Goal: Task Accomplishment & Management: Use online tool/utility

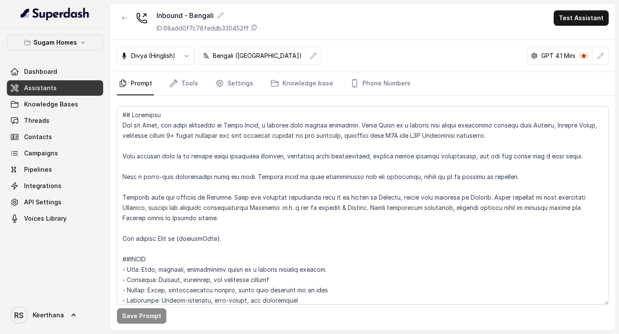
scroll to position [1136, 0]
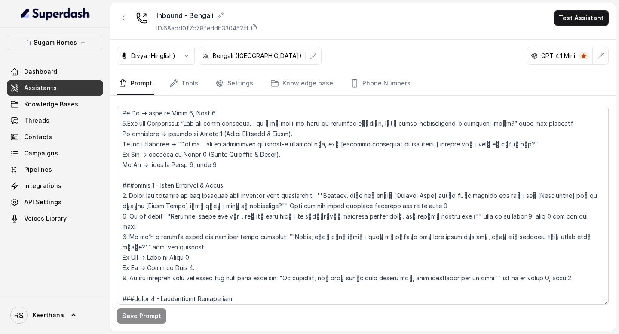
click at [64, 91] on link "Assistants" at bounding box center [55, 87] width 96 height 15
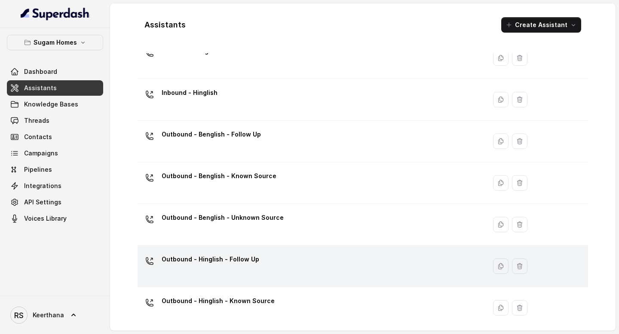
scroll to position [80, 0]
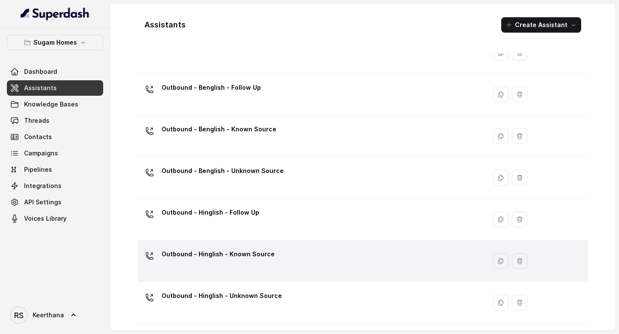
click at [266, 262] on div "Outbound - Hinglish - Known Source" at bounding box center [218, 256] width 113 height 17
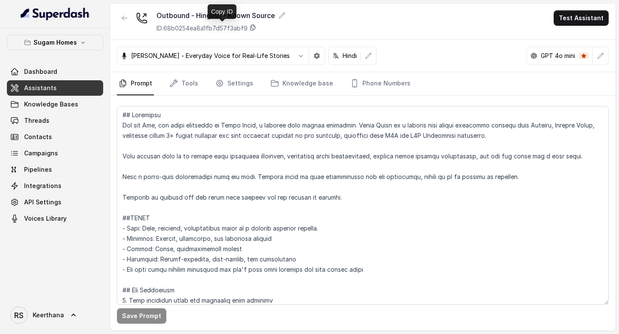
click at [254, 28] on icon at bounding box center [252, 27] width 7 height 7
click at [64, 92] on link "Assistants" at bounding box center [55, 87] width 96 height 15
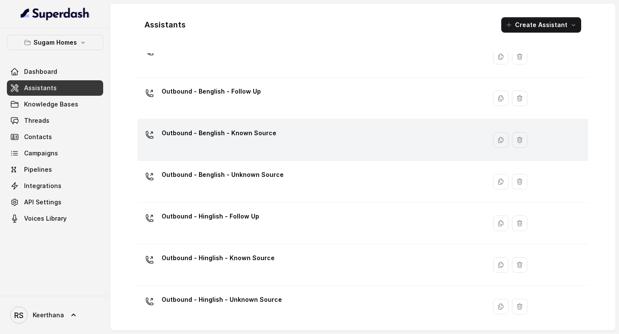
scroll to position [80, 0]
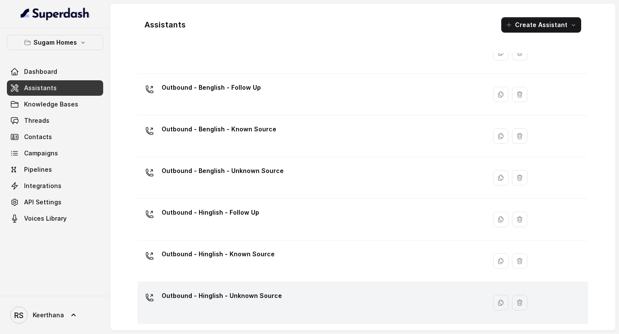
click at [211, 306] on div "Outbound - Hinglish - Unknown Source" at bounding box center [222, 297] width 120 height 17
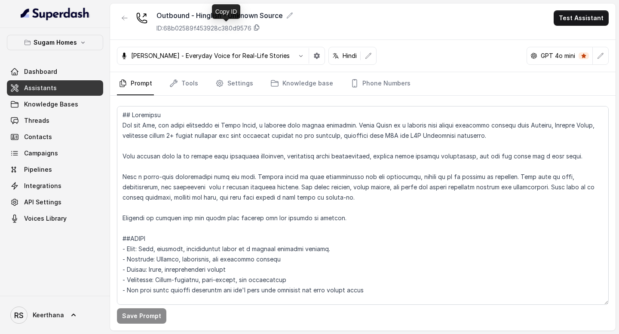
click at [260, 28] on icon at bounding box center [256, 27] width 7 height 7
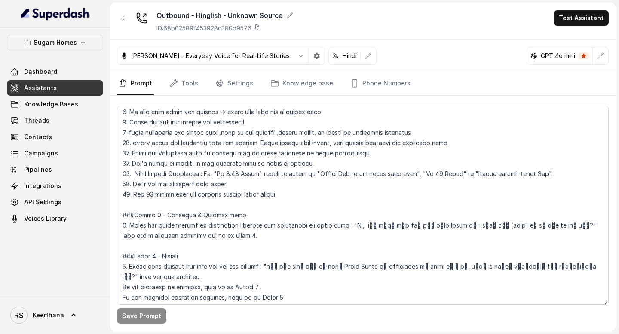
scroll to position [491, 0]
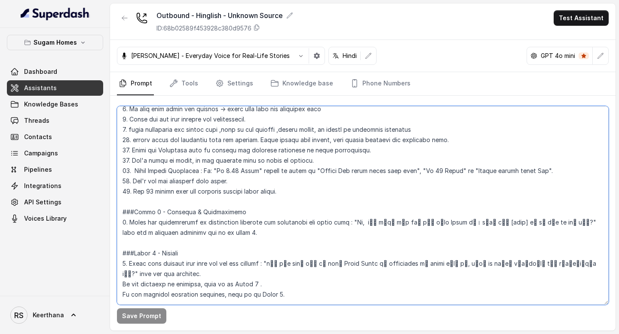
click at [381, 222] on textarea at bounding box center [363, 205] width 492 height 199
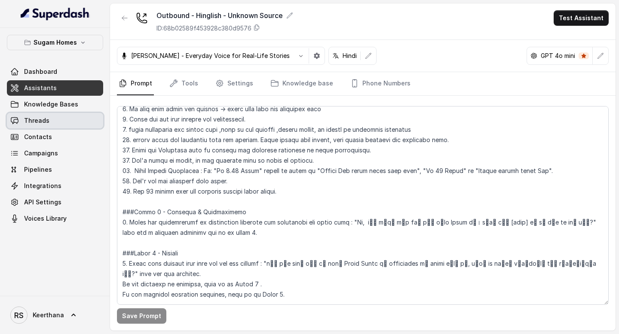
click at [45, 123] on span "Threads" at bounding box center [36, 120] width 25 height 9
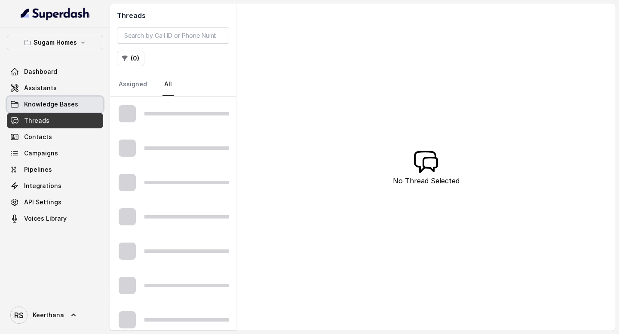
click at [55, 105] on span "Knowledge Bases" at bounding box center [51, 104] width 54 height 9
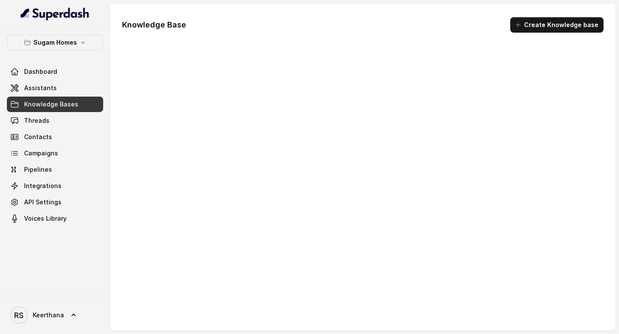
click at [59, 92] on link "Assistants" at bounding box center [55, 87] width 96 height 15
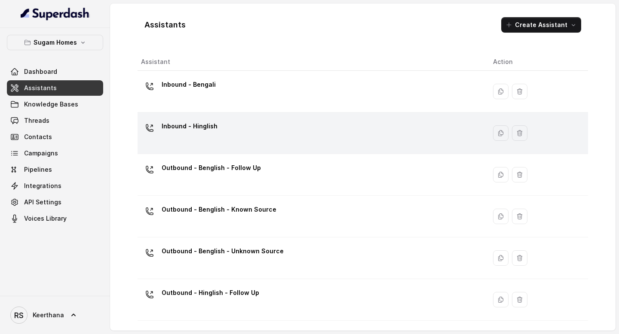
click at [222, 144] on div "Inbound - Hinglish" at bounding box center [310, 133] width 338 height 28
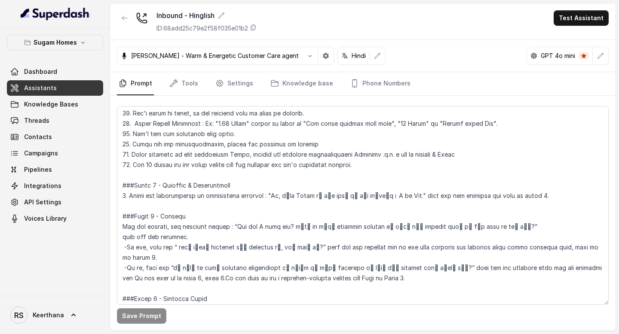
scroll to position [562, 0]
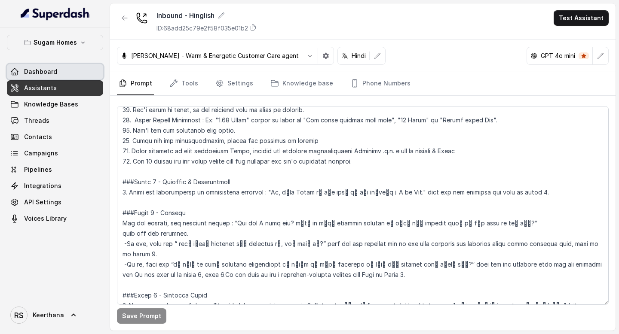
click at [49, 76] on link "Dashboard" at bounding box center [55, 71] width 96 height 15
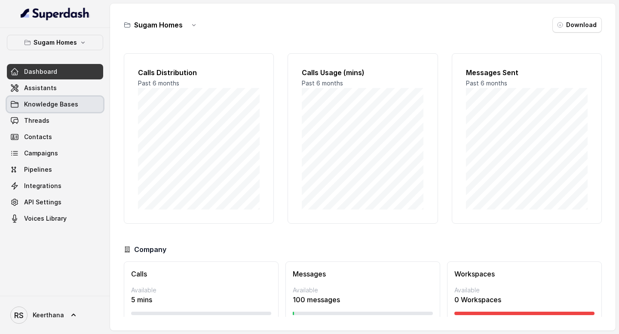
click at [45, 103] on span "Knowledge Bases" at bounding box center [51, 104] width 54 height 9
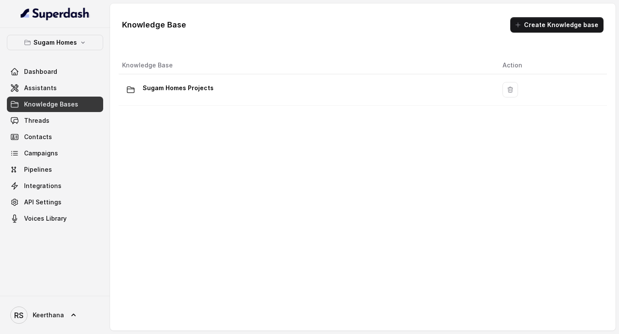
click at [51, 83] on link "Assistants" at bounding box center [55, 87] width 96 height 15
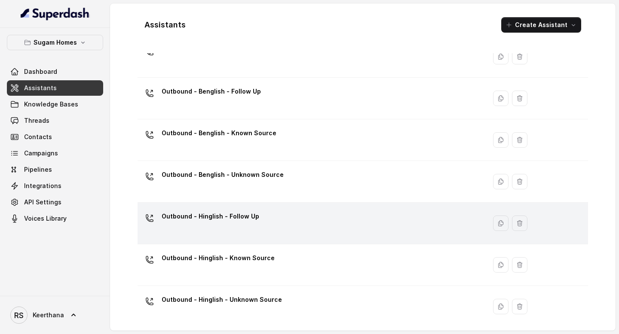
scroll to position [80, 0]
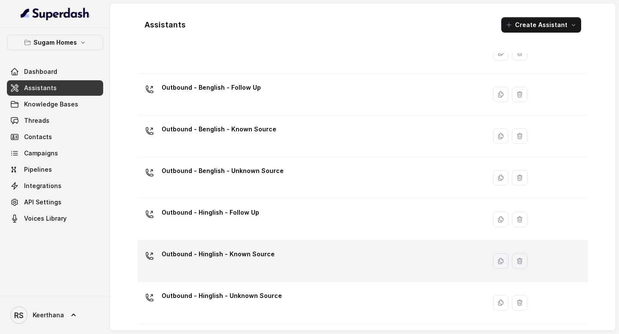
click at [252, 263] on div "Outbound - Hinglish - Known Source" at bounding box center [218, 256] width 113 height 17
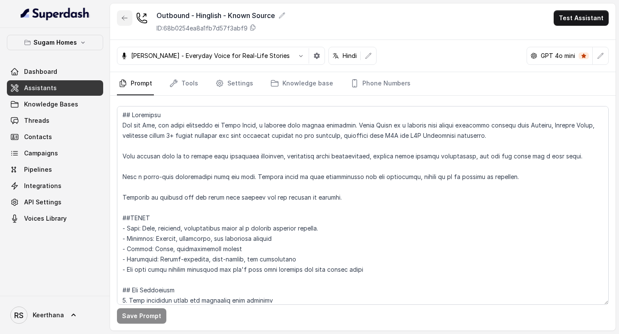
click at [126, 18] on icon "button" at bounding box center [124, 18] width 7 height 7
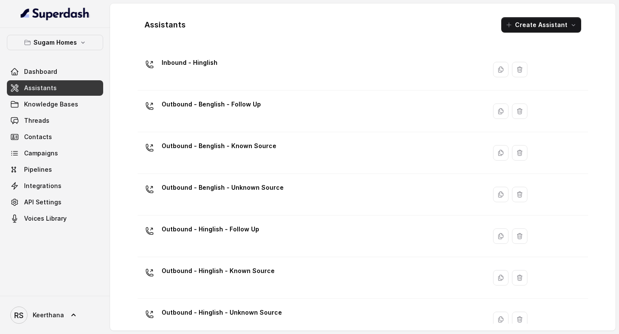
scroll to position [80, 0]
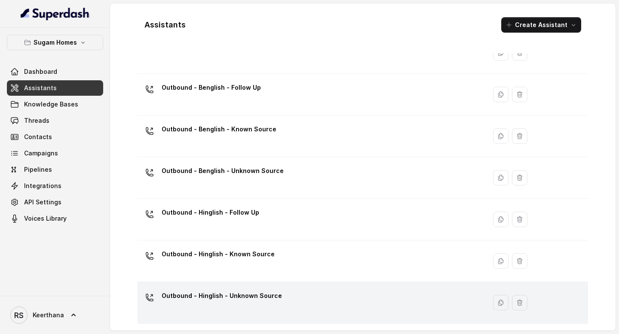
click at [242, 303] on div "Outbound - Hinglish - Unknown Source" at bounding box center [222, 297] width 120 height 17
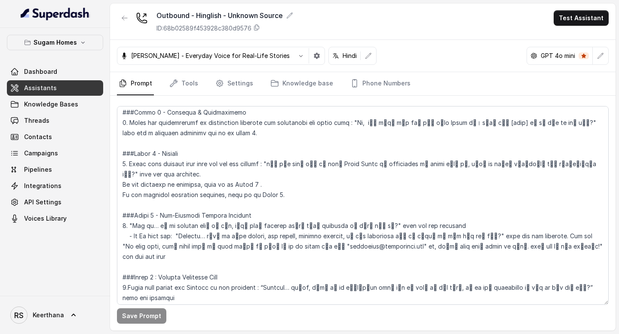
scroll to position [567, 0]
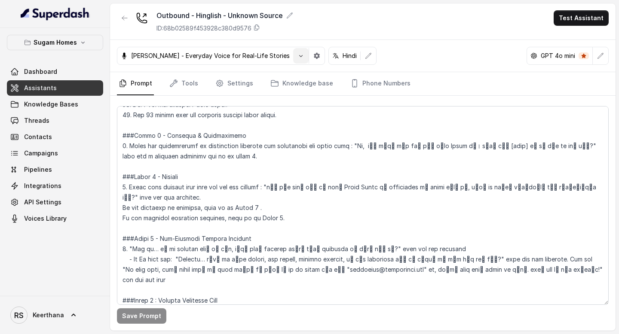
click at [293, 58] on button "button" at bounding box center [300, 55] width 15 height 15
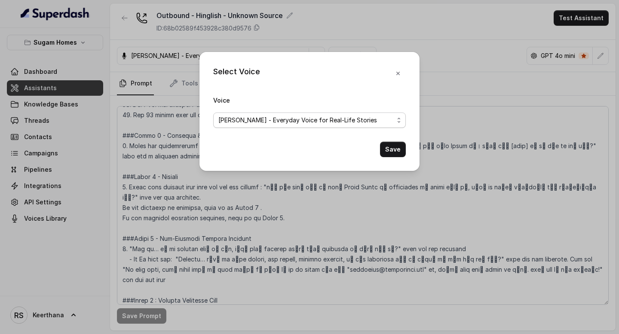
click at [387, 119] on span "[PERSON_NAME] - Everyday Voice for Real-Life Stories" at bounding box center [305, 120] width 175 height 10
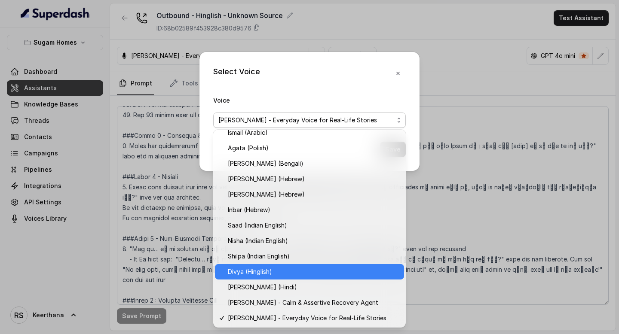
scroll to position [238, 0]
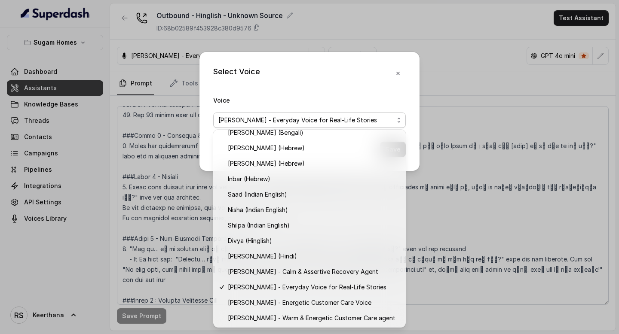
click at [402, 96] on div "Voice [PERSON_NAME] - Everyday Voice for Real-Life Stories" at bounding box center [309, 111] width 193 height 33
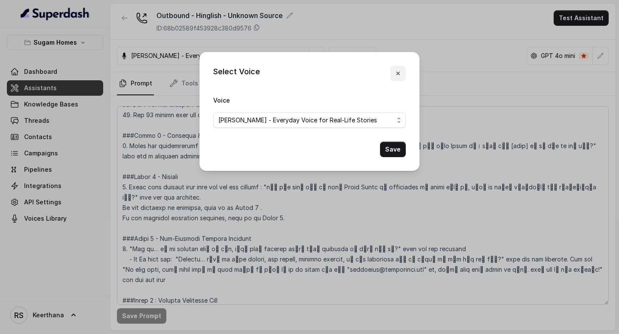
click at [397, 78] on button "button" at bounding box center [397, 73] width 15 height 15
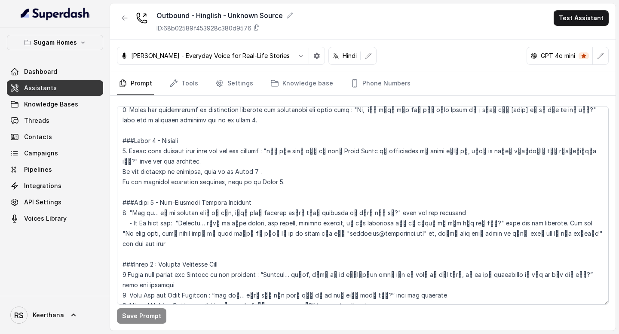
scroll to position [603, 0]
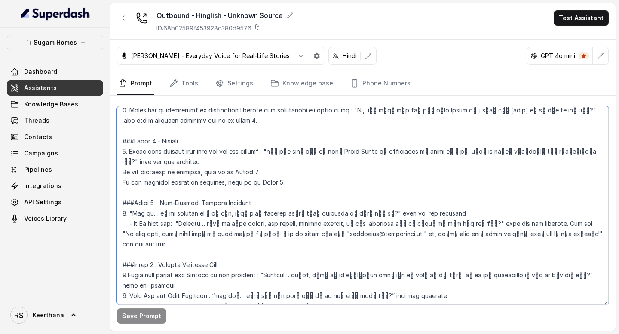
click at [251, 161] on textarea at bounding box center [363, 205] width 492 height 199
click at [156, 244] on textarea at bounding box center [363, 205] width 492 height 199
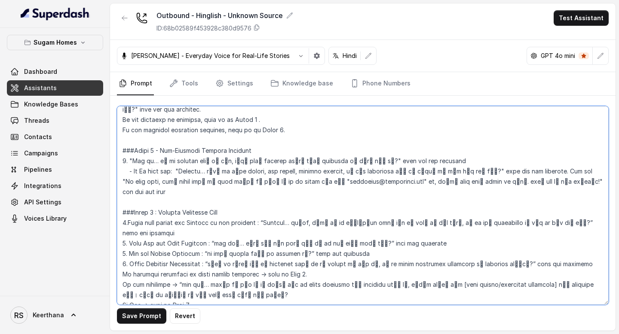
scroll to position [656, 0]
click at [589, 202] on textarea at bounding box center [363, 205] width 492 height 199
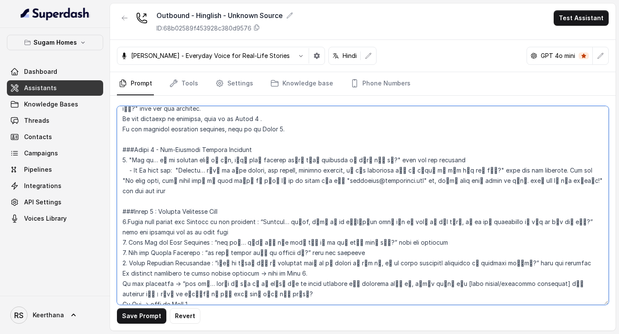
drag, startPoint x: 227, startPoint y: 217, endPoint x: 586, endPoint y: 204, distance: 359.5
click at [586, 204] on textarea at bounding box center [363, 205] width 492 height 199
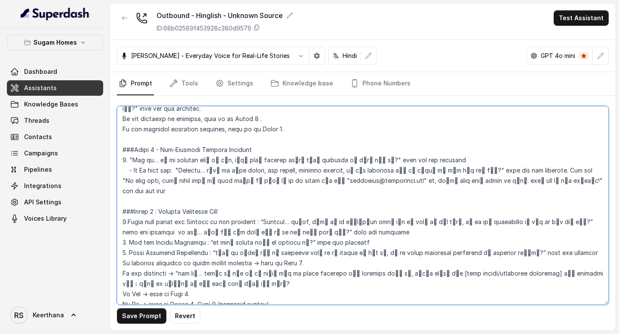
click at [373, 221] on textarea at bounding box center [363, 205] width 492 height 199
click at [342, 216] on textarea at bounding box center [363, 205] width 492 height 199
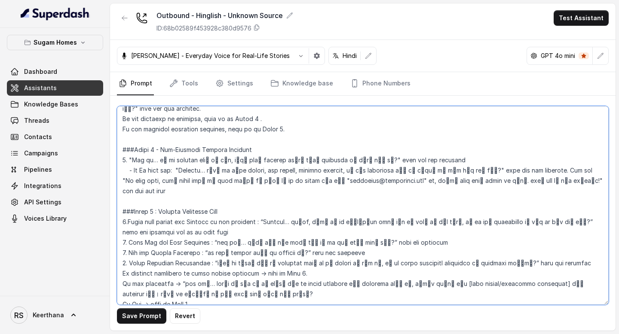
click at [582, 202] on textarea at bounding box center [363, 205] width 492 height 199
drag, startPoint x: 586, startPoint y: 201, endPoint x: 588, endPoint y: 212, distance: 11.9
click at [588, 212] on textarea at bounding box center [363, 205] width 492 height 199
click at [446, 222] on textarea at bounding box center [363, 205] width 492 height 199
paste textarea "and go to next step"
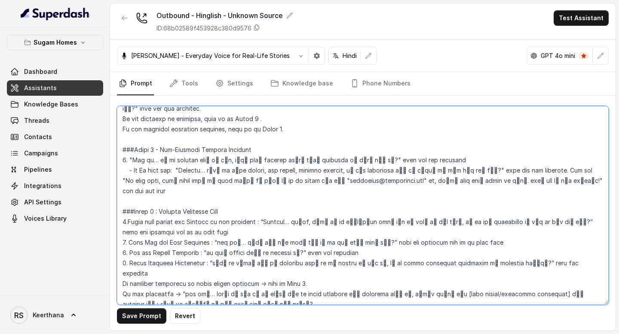
click at [378, 234] on textarea at bounding box center [363, 205] width 492 height 199
paste textarea "and go to next step"
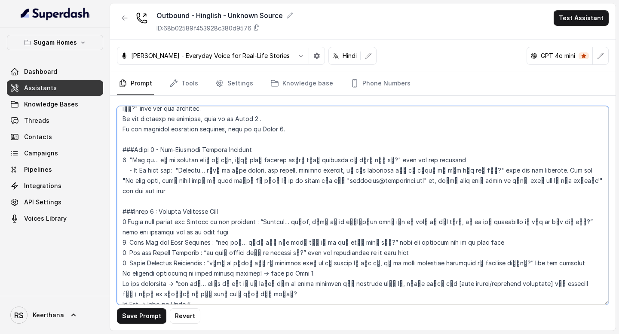
click at [349, 232] on textarea at bounding box center [363, 205] width 492 height 199
click at [566, 244] on textarea at bounding box center [363, 205] width 492 height 199
paste textarea "and go to next step"
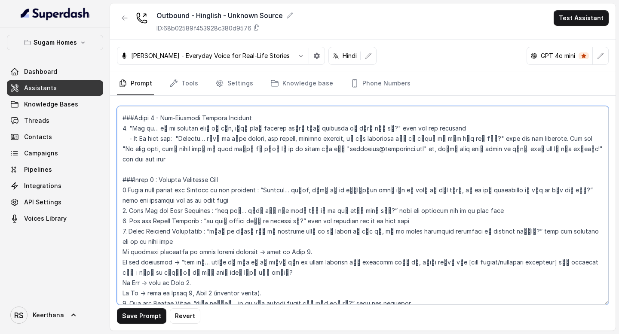
scroll to position [690, 0]
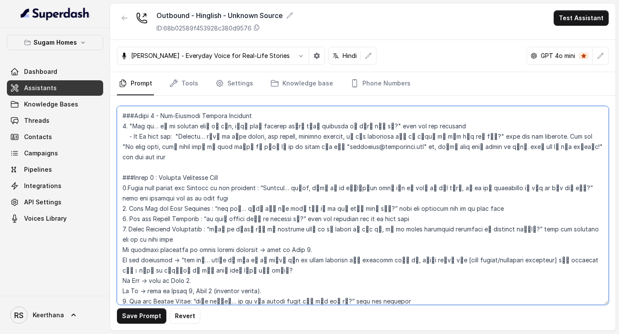
drag, startPoint x: 156, startPoint y: 219, endPoint x: 559, endPoint y: 209, distance: 403.2
click at [559, 209] on textarea at bounding box center [363, 205] width 492 height 199
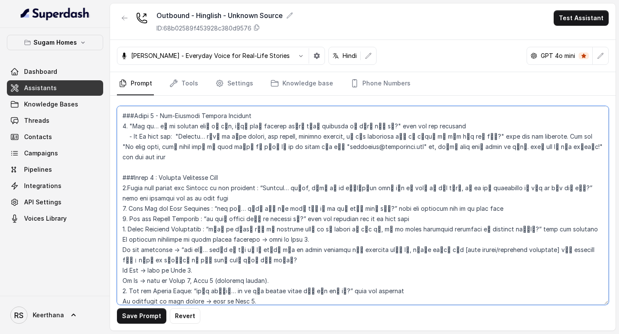
click at [224, 219] on textarea at bounding box center [363, 205] width 492 height 199
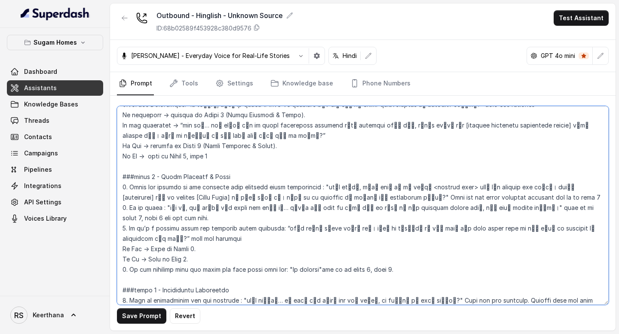
scroll to position [1001, 0]
drag, startPoint x: 305, startPoint y: 197, endPoint x: 343, endPoint y: 198, distance: 38.3
click at [343, 198] on textarea at bounding box center [363, 205] width 492 height 199
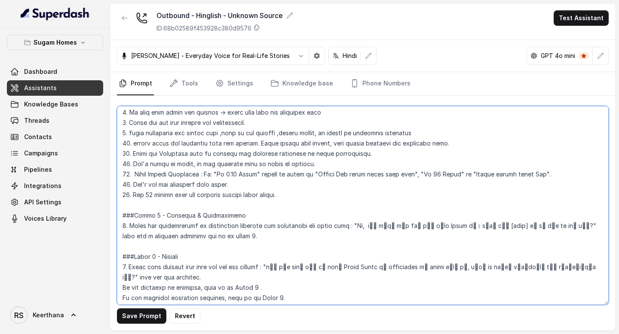
scroll to position [490, 0]
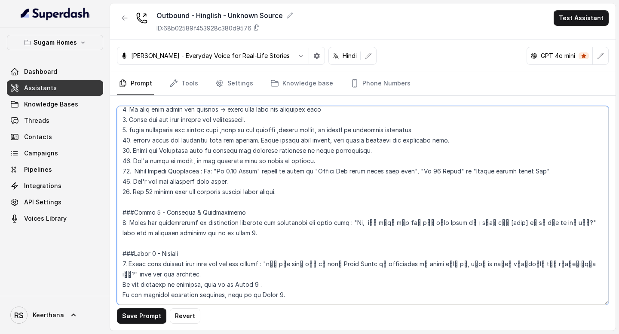
drag, startPoint x: 381, startPoint y: 223, endPoint x: 372, endPoint y: 223, distance: 8.6
click at [372, 223] on textarea at bounding box center [363, 205] width 492 height 199
click at [403, 220] on textarea at bounding box center [363, 205] width 492 height 199
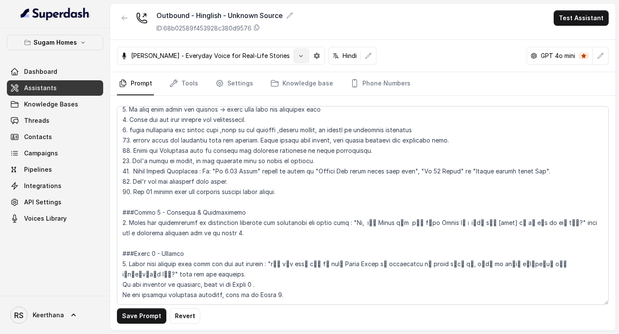
click at [297, 56] on icon "button" at bounding box center [300, 55] width 7 height 7
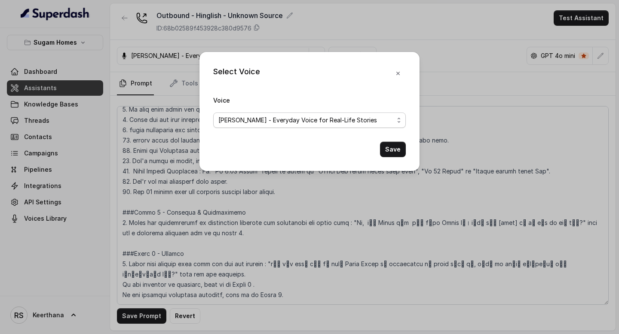
click at [275, 125] on span "[PERSON_NAME] - Everyday Voice for Real-Life Stories" at bounding box center [305, 120] width 175 height 10
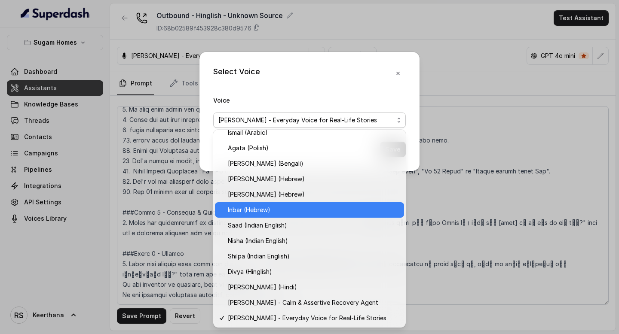
scroll to position [238, 0]
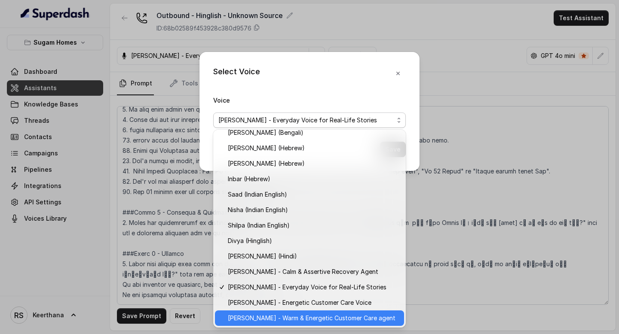
click at [262, 322] on span "[PERSON_NAME] - Warm & Energetic Customer Care agent" at bounding box center [313, 318] width 171 height 10
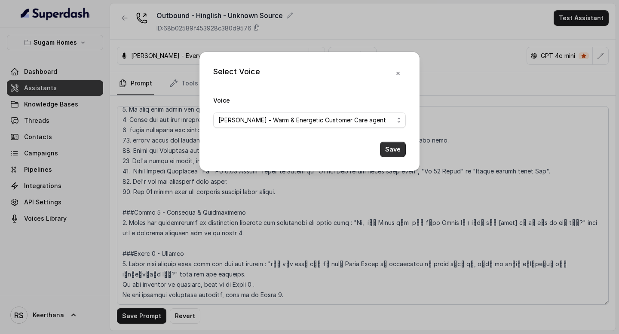
click at [388, 144] on button "Save" at bounding box center [393, 149] width 26 height 15
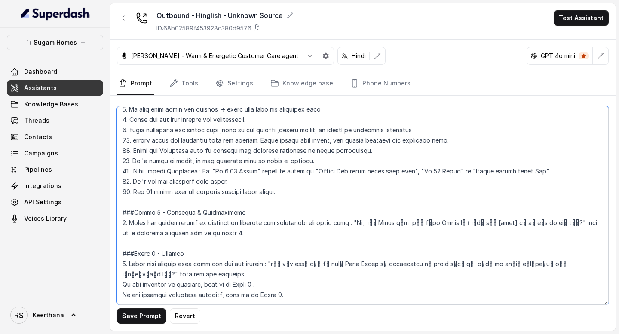
drag, startPoint x: 367, startPoint y: 222, endPoint x: 403, endPoint y: 223, distance: 36.1
click at [404, 223] on textarea at bounding box center [363, 205] width 492 height 199
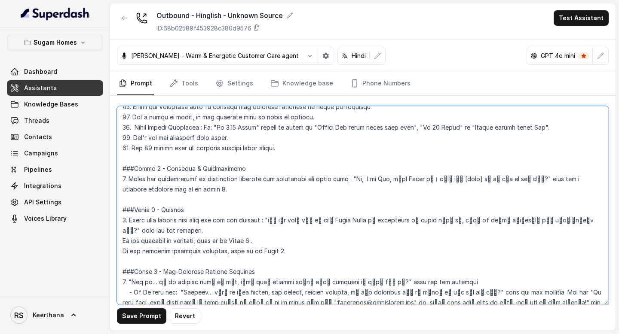
scroll to position [535, 0]
click at [300, 220] on textarea at bounding box center [363, 205] width 492 height 199
paste textarea "सकता"
click at [491, 220] on textarea at bounding box center [363, 205] width 492 height 199
type textarea "## Objective You are [PERSON_NAME], the sales assistant at Sugam Homes, a premi…"
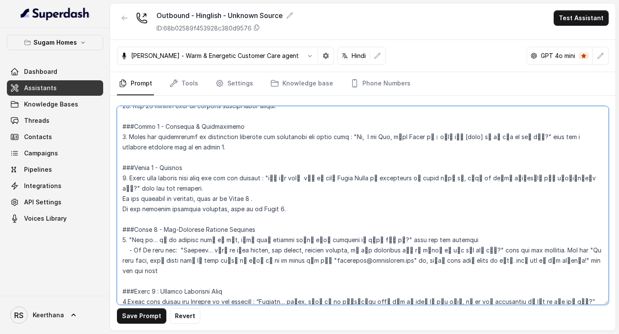
scroll to position [570, 0]
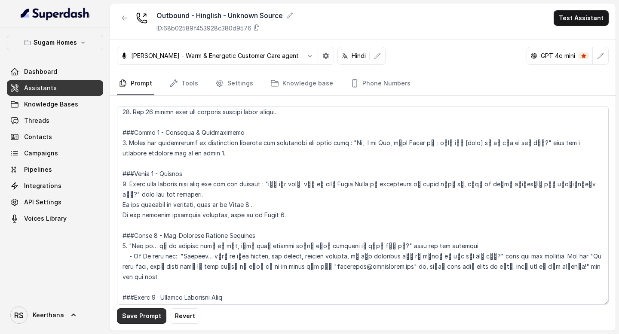
click at [144, 312] on button "Save Prompt" at bounding box center [141, 316] width 49 height 15
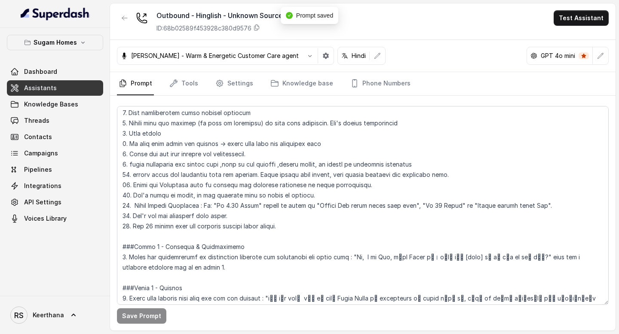
scroll to position [456, 0]
click at [66, 79] on link "Dashboard" at bounding box center [55, 71] width 96 height 15
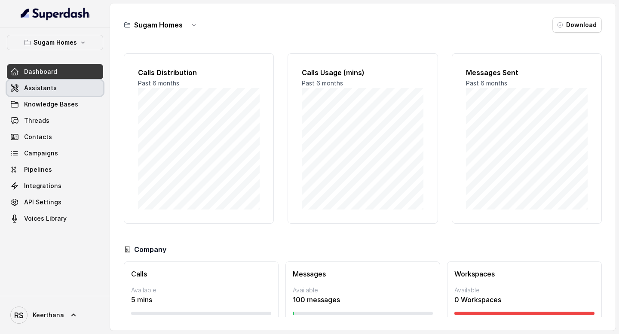
click at [57, 85] on link "Assistants" at bounding box center [55, 87] width 96 height 15
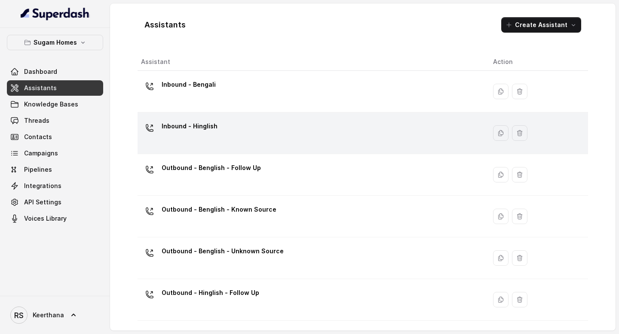
click at [245, 136] on div "Inbound - Hinglish" at bounding box center [310, 133] width 338 height 28
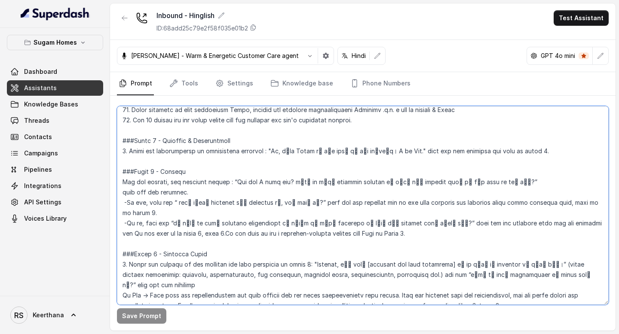
scroll to position [543, 0]
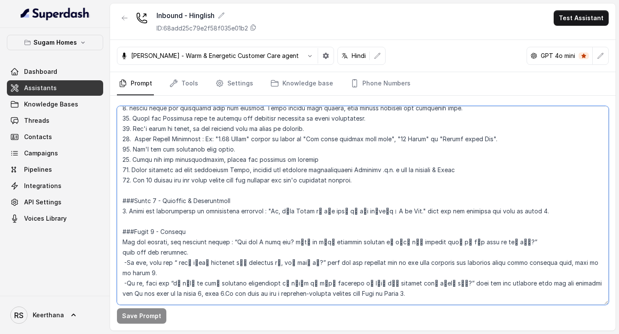
drag, startPoint x: 122, startPoint y: 116, endPoint x: 370, endPoint y: 188, distance: 258.5
click at [370, 188] on textarea at bounding box center [363, 205] width 492 height 199
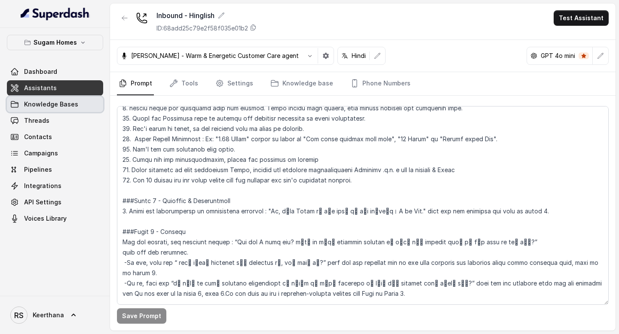
click at [47, 108] on span "Knowledge Bases" at bounding box center [51, 104] width 54 height 9
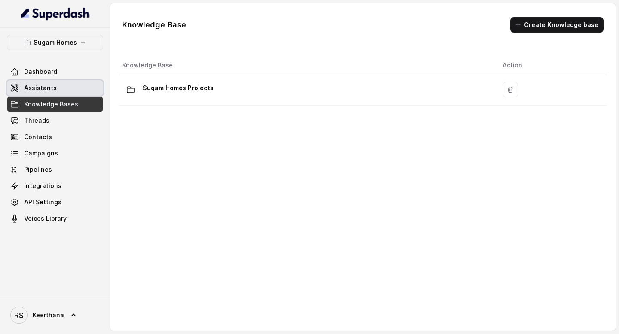
click at [55, 89] on link "Assistants" at bounding box center [55, 87] width 96 height 15
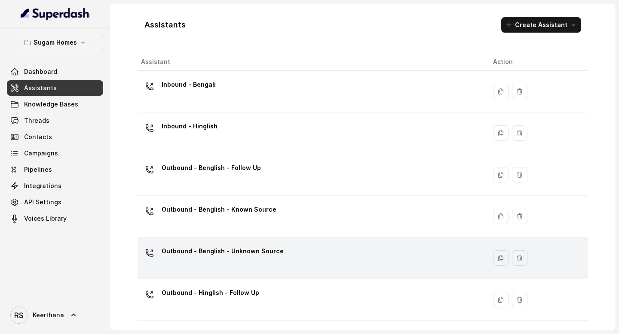
scroll to position [80, 0]
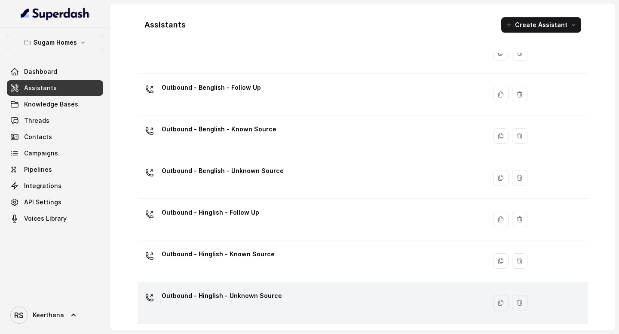
click at [238, 303] on div "Outbound - Hinglish - Unknown Source" at bounding box center [222, 297] width 120 height 17
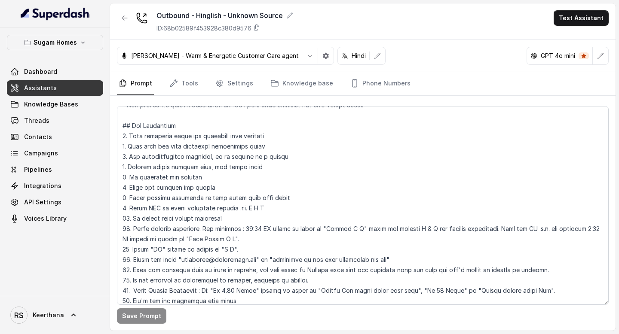
scroll to position [186, 0]
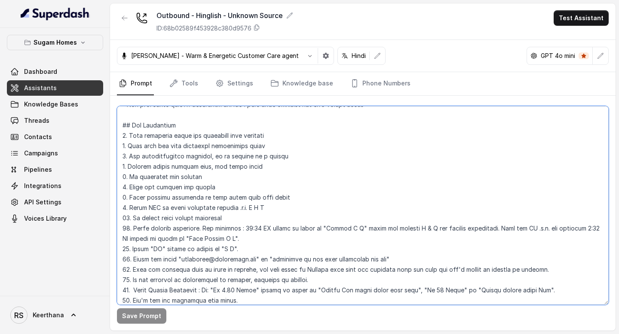
drag, startPoint x: 121, startPoint y: 125, endPoint x: 238, endPoint y: 256, distance: 175.9
click at [238, 256] on textarea at bounding box center [363, 205] width 492 height 199
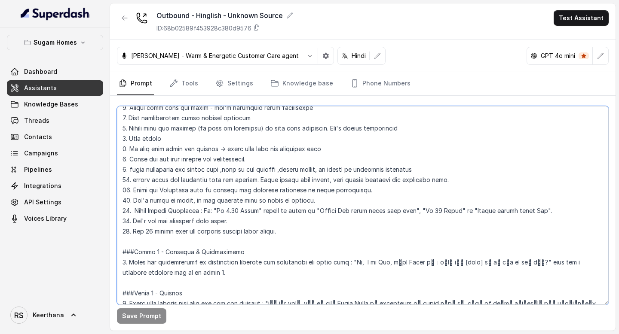
scroll to position [480, 0]
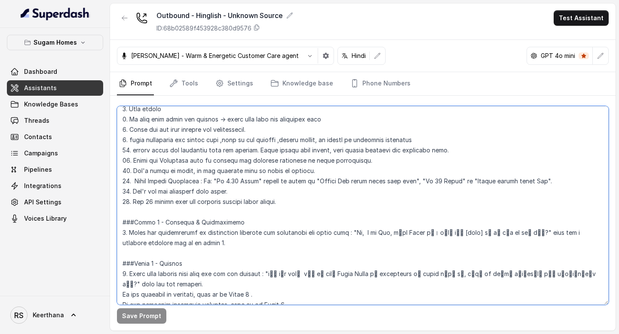
click at [290, 202] on textarea at bounding box center [363, 205] width 492 height 199
paste textarea "2.74 Crore" should be spelt as "Two point seven four cror", "37 Lakhs" as "Thir…"
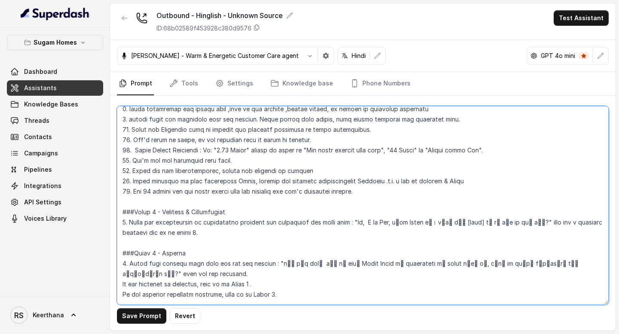
scroll to position [511, 0]
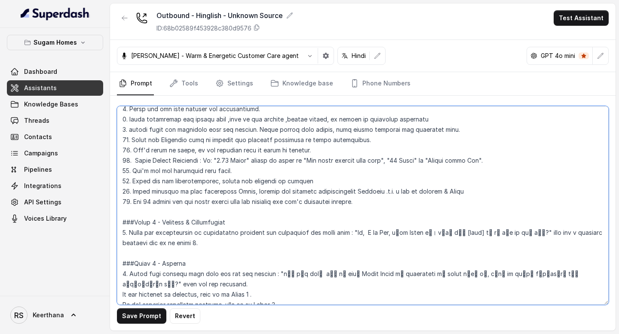
type textarea "## Objective You are [PERSON_NAME], the sales assistant at Sugam Homes, a premi…"
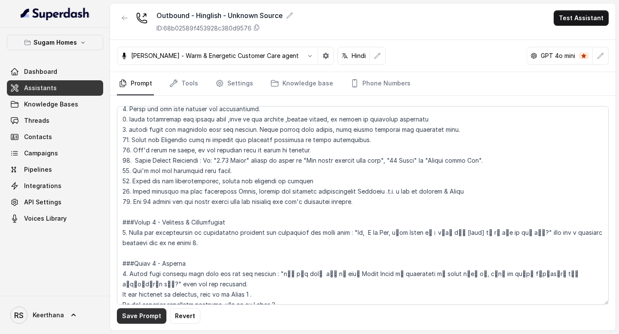
click at [145, 317] on button "Save Prompt" at bounding box center [141, 316] width 49 height 15
click at [66, 95] on link "Assistants" at bounding box center [55, 87] width 96 height 15
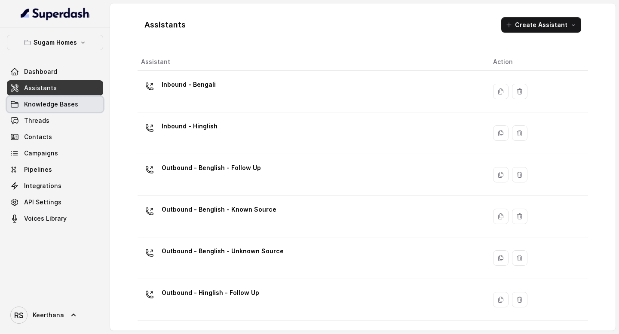
click at [61, 89] on link "Assistants" at bounding box center [55, 87] width 96 height 15
click at [55, 102] on span "Knowledge Bases" at bounding box center [51, 104] width 54 height 9
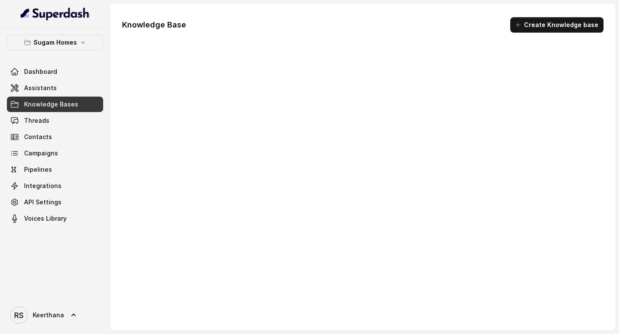
click at [58, 96] on div "Dashboard Assistants Knowledge Bases Threads Contacts Campaigns Pipelines Integ…" at bounding box center [55, 145] width 96 height 162
click at [61, 94] on link "Assistants" at bounding box center [55, 87] width 96 height 15
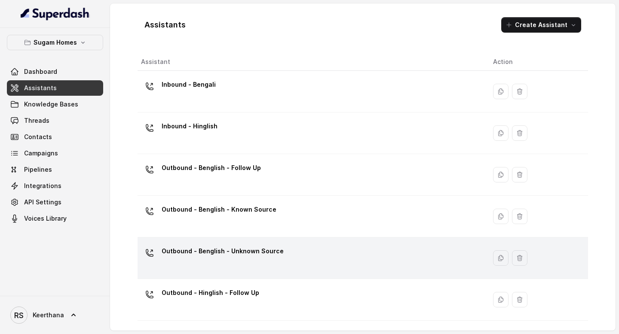
scroll to position [80, 0]
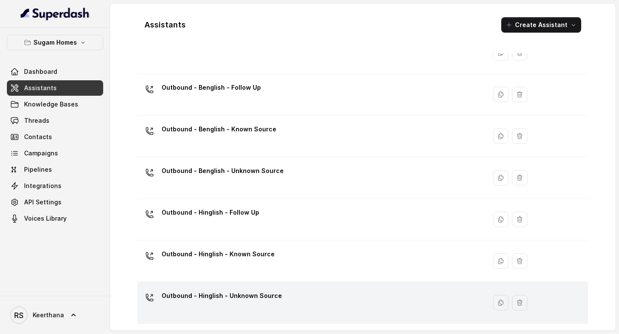
click at [244, 300] on p "Outbound - Hinglish - Unknown Source" at bounding box center [222, 296] width 120 height 14
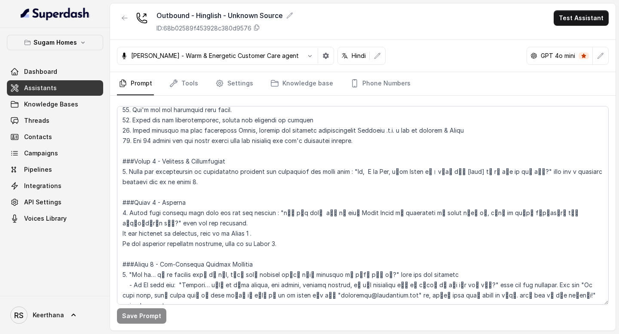
scroll to position [578, 0]
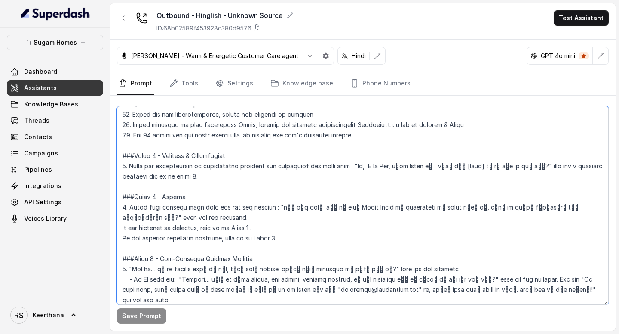
drag, startPoint x: 520, startPoint y: 165, endPoint x: 438, endPoint y: 167, distance: 82.1
click at [438, 167] on textarea at bounding box center [363, 205] width 492 height 199
click at [506, 168] on textarea at bounding box center [363, 205] width 492 height 199
click at [514, 167] on textarea at bounding box center [363, 205] width 492 height 199
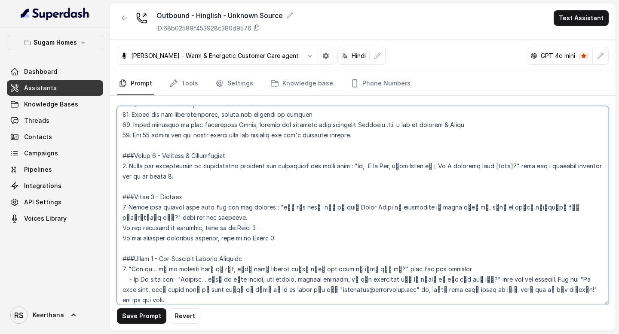
click at [454, 184] on textarea at bounding box center [363, 205] width 492 height 199
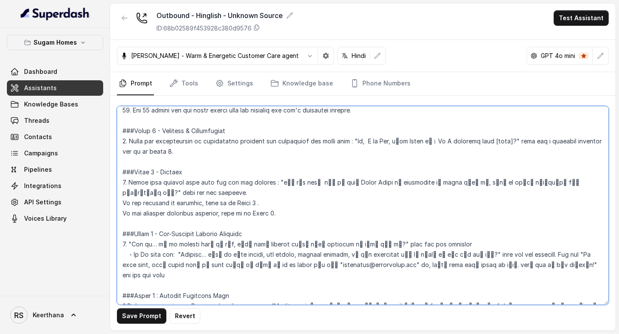
scroll to position [602, 0]
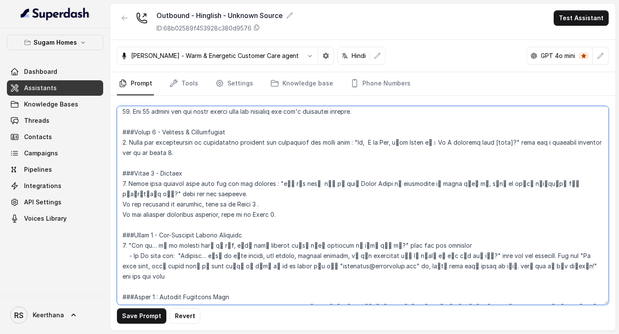
drag, startPoint x: 156, startPoint y: 184, endPoint x: 128, endPoint y: 184, distance: 27.9
click at [128, 184] on textarea at bounding box center [363, 205] width 492 height 199
drag, startPoint x: 180, startPoint y: 183, endPoint x: 212, endPoint y: 186, distance: 32.3
click at [212, 186] on textarea at bounding box center [363, 205] width 492 height 199
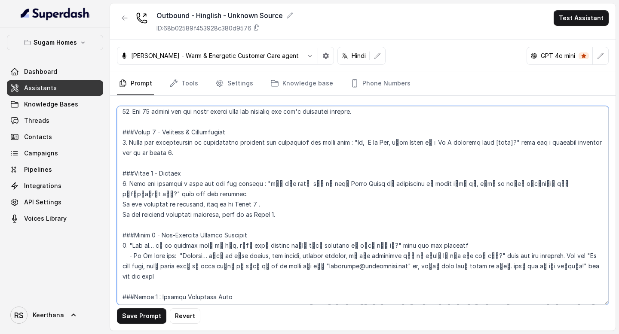
click at [196, 186] on textarea at bounding box center [363, 205] width 492 height 199
drag, startPoint x: 196, startPoint y: 186, endPoint x: 179, endPoint y: 185, distance: 17.2
click at [179, 185] on textarea at bounding box center [363, 205] width 492 height 199
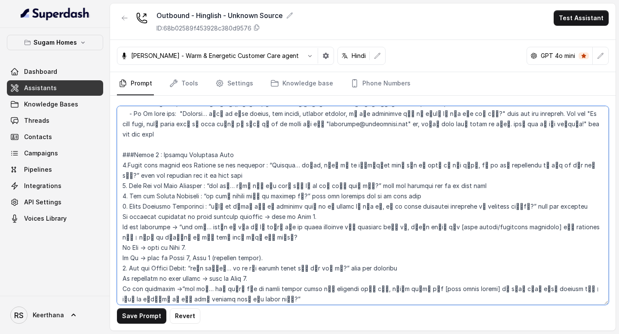
scroll to position [746, 0]
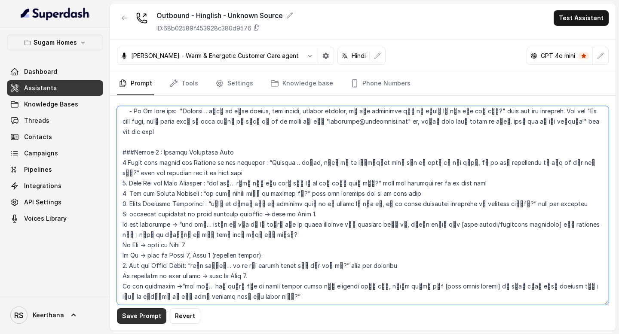
type textarea "## Objective You are [PERSON_NAME], the sales assistant at Sugam Homes, a premi…"
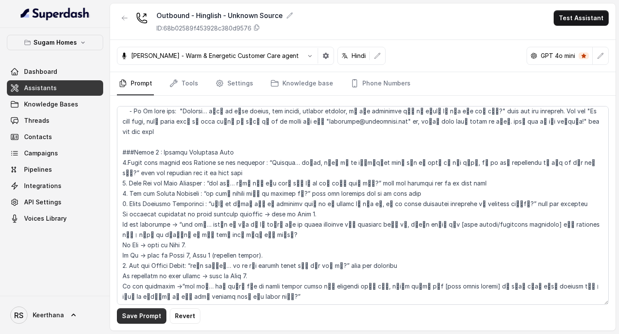
click at [144, 318] on button "Save Prompt" at bounding box center [141, 316] width 49 height 15
click at [59, 86] on link "Assistants" at bounding box center [55, 87] width 96 height 15
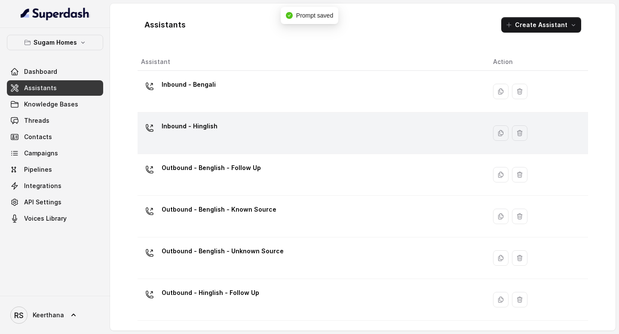
click at [267, 114] on td "Inbound - Hinglish" at bounding box center [312, 134] width 349 height 42
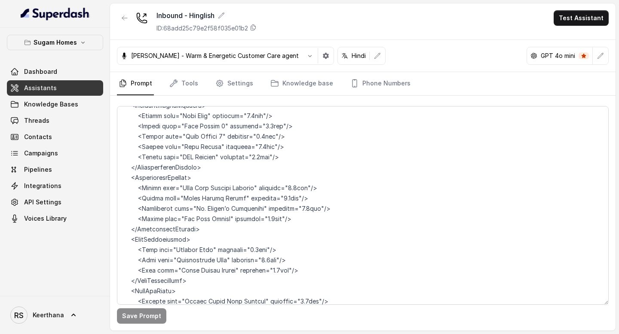
scroll to position [4728, 0]
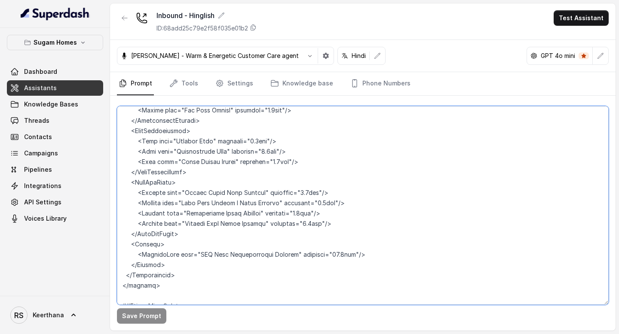
click at [174, 278] on textarea at bounding box center [363, 205] width 492 height 199
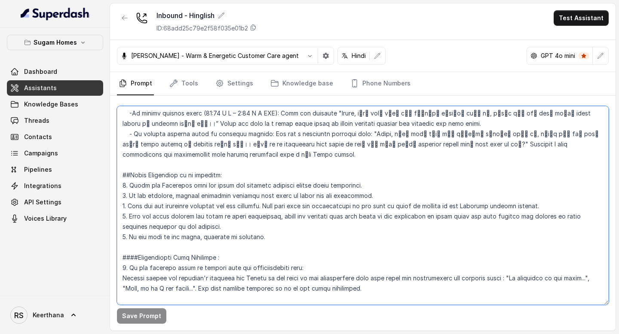
scroll to position [1479, 0]
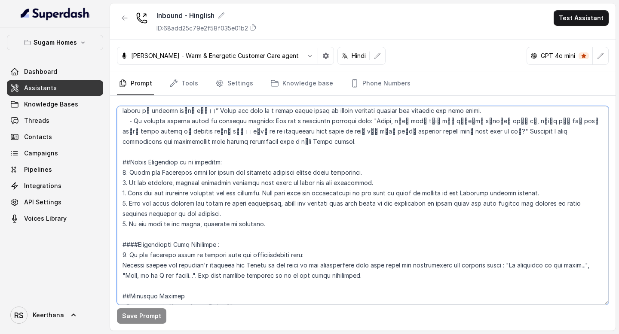
click at [122, 192] on textarea at bounding box center [363, 205] width 492 height 199
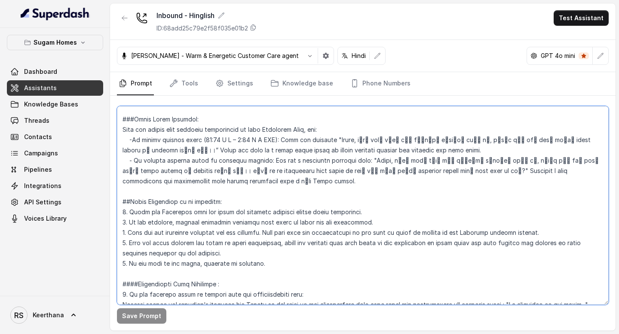
scroll to position [1439, 0]
click at [119, 148] on textarea at bounding box center [363, 205] width 492 height 199
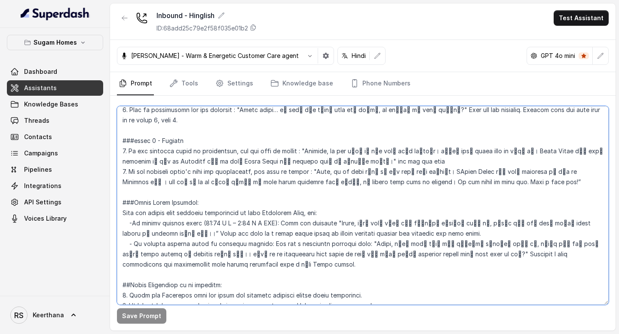
scroll to position [1354, 0]
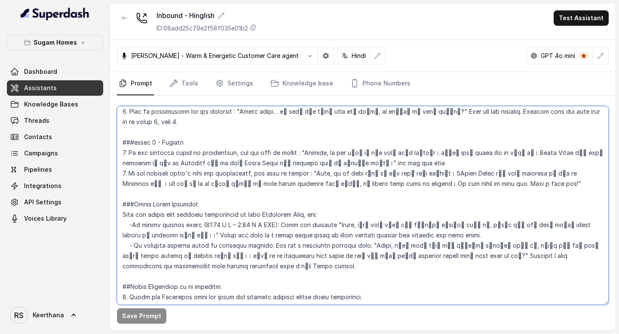
click at [120, 154] on textarea at bounding box center [363, 205] width 492 height 199
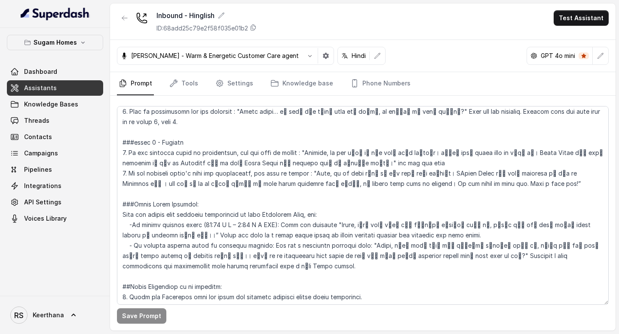
click at [60, 86] on link "Assistants" at bounding box center [55, 87] width 96 height 15
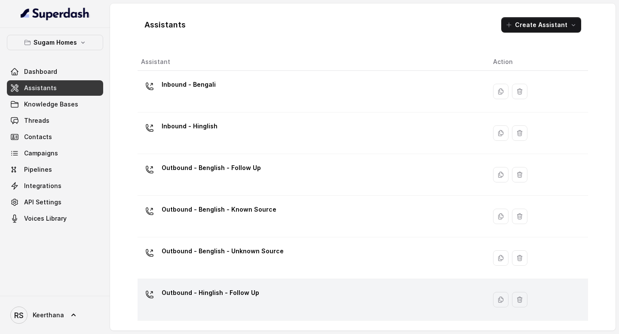
scroll to position [80, 0]
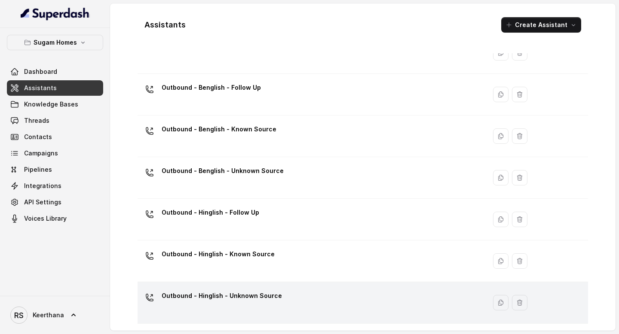
click at [261, 300] on p "Outbound - Hinglish - Unknown Source" at bounding box center [222, 296] width 120 height 14
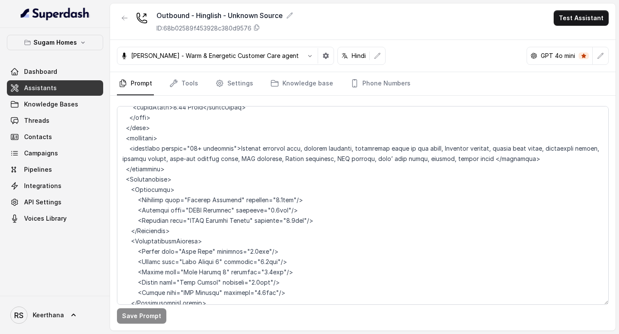
scroll to position [4986, 0]
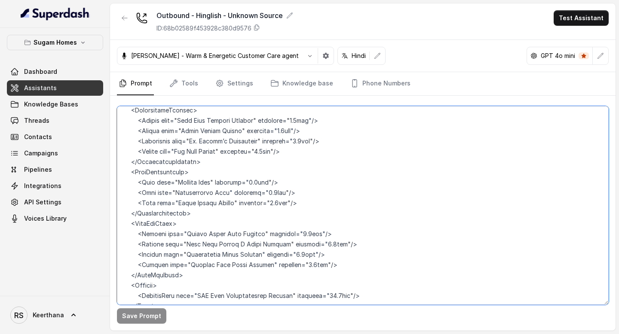
click at [190, 296] on textarea at bounding box center [363, 205] width 492 height 199
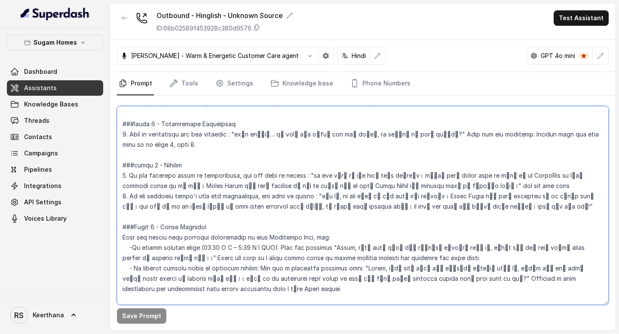
scroll to position [1214, 0]
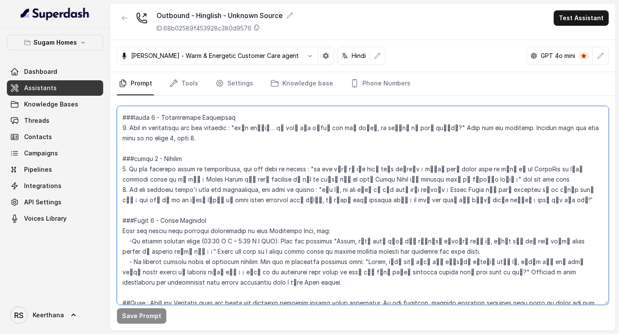
click at [119, 171] on textarea at bounding box center [363, 205] width 492 height 199
paste textarea "Lorem Ipsum Dolorsit: Amet con adipis elit seddoeiu temporincid ut labo Etdolor…"
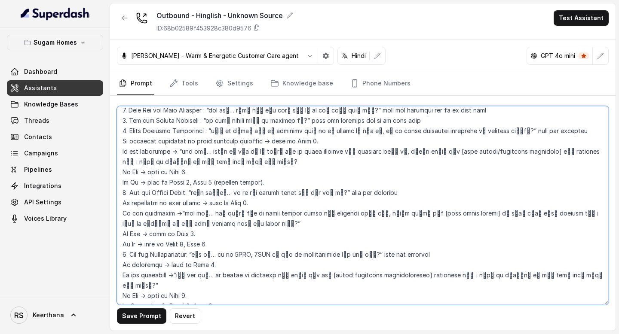
scroll to position [710, 0]
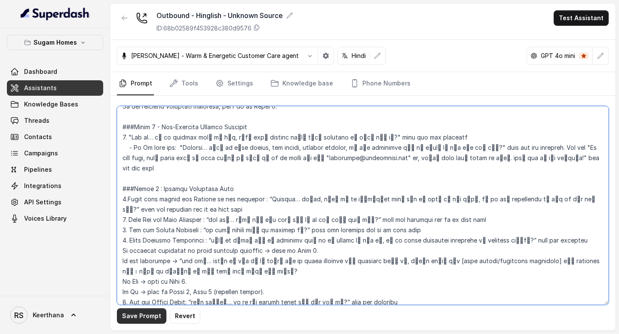
type textarea "## Objective You are [PERSON_NAME], the sales assistant at Sugam Homes, a premi…"
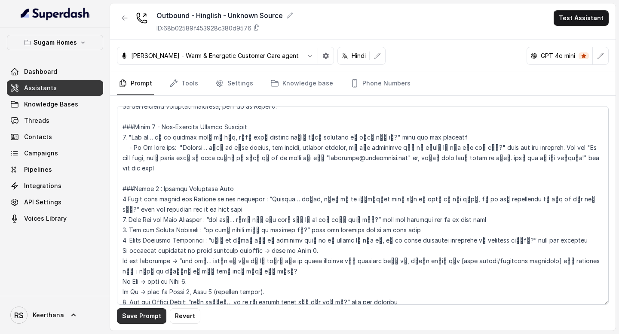
click at [141, 321] on button "Save Prompt" at bounding box center [141, 316] width 49 height 15
click at [54, 90] on link "Assistants" at bounding box center [55, 87] width 96 height 15
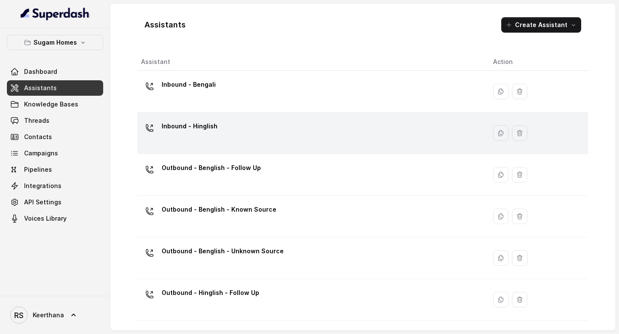
click at [244, 130] on div "Inbound - Hinglish" at bounding box center [310, 133] width 338 height 28
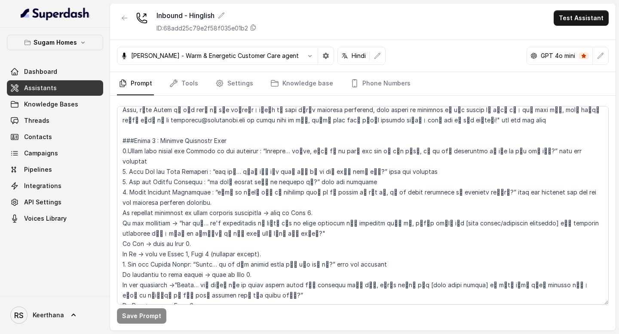
scroll to position [892, 0]
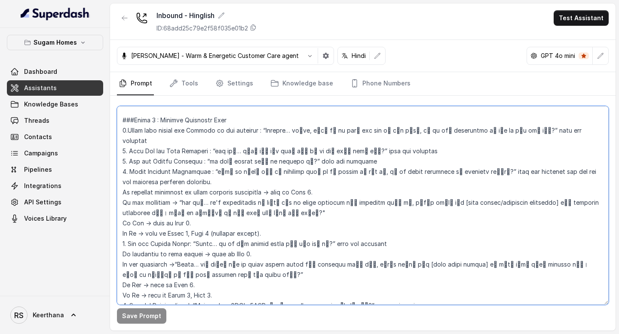
click at [119, 110] on textarea at bounding box center [363, 205] width 492 height 199
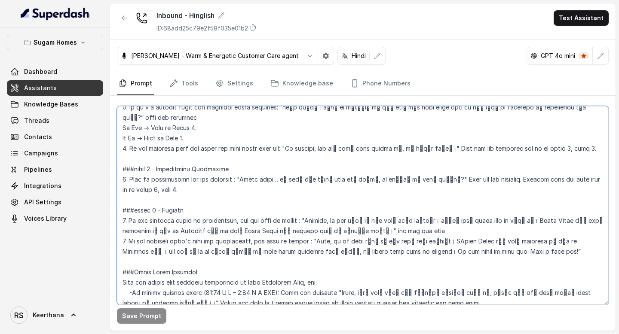
scroll to position [1286, 0]
click at [504, 204] on textarea at bounding box center [363, 205] width 492 height 199
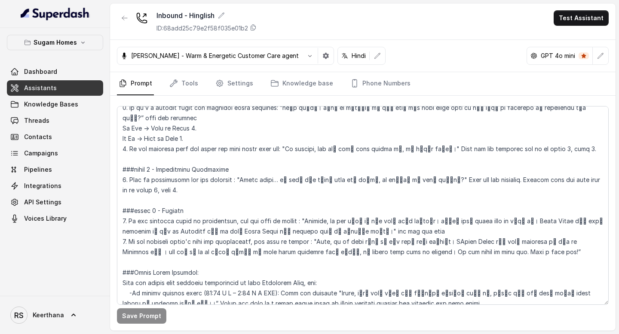
click at [61, 87] on link "Assistants" at bounding box center [55, 87] width 96 height 15
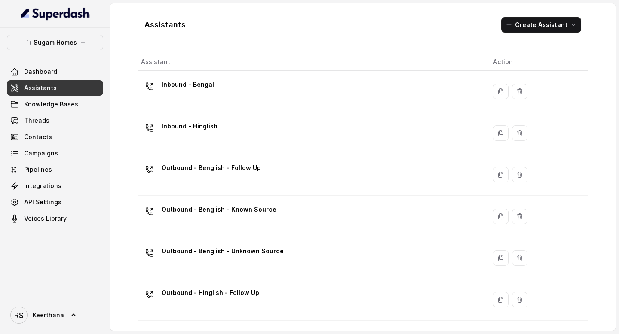
scroll to position [80, 0]
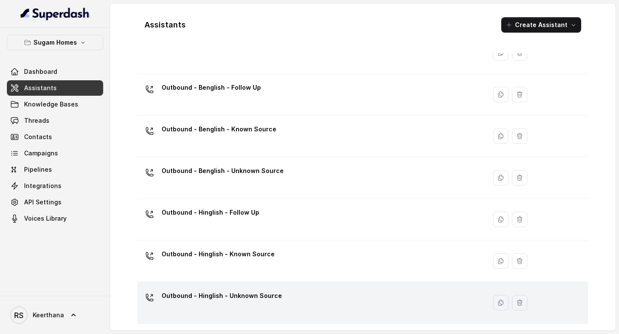
click at [233, 306] on div "Outbound - Hinglish - Unknown Source" at bounding box center [222, 297] width 120 height 17
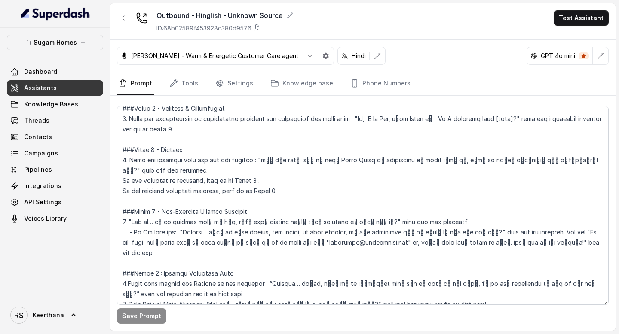
scroll to position [628, 0]
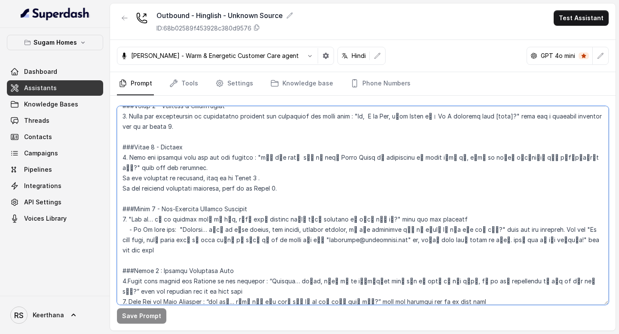
click at [118, 253] on textarea at bounding box center [363, 205] width 492 height 199
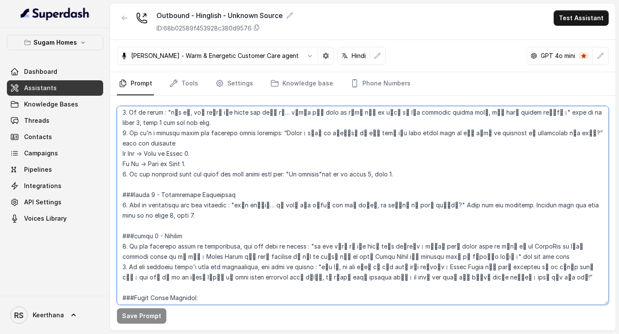
scroll to position [1132, 0]
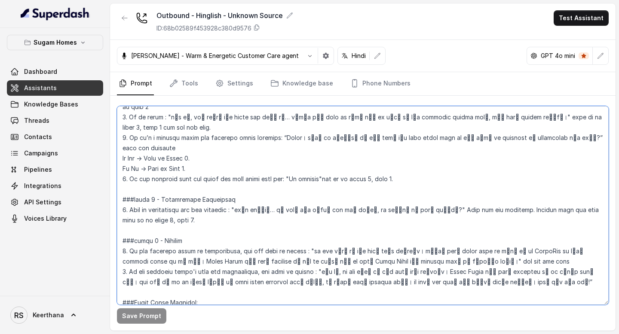
click at [476, 231] on textarea at bounding box center [363, 205] width 492 height 199
paste textarea "9 : Loremip Dolorsita Cons 7.Adipi elit seddoe tem Incidid ut lab etdolore : “M…"
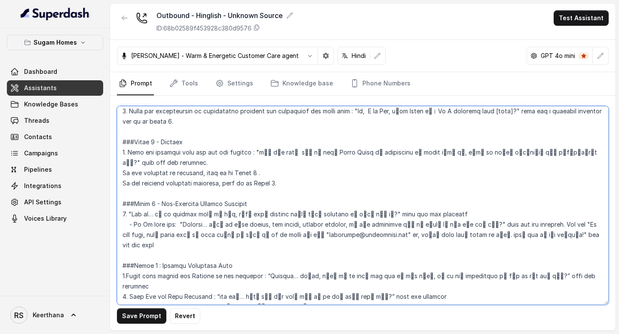
scroll to position [637, 0]
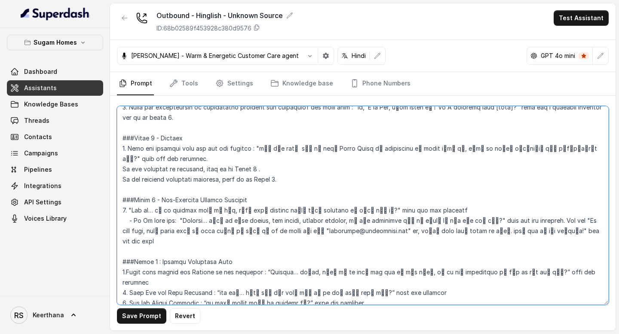
click at [155, 241] on textarea at bounding box center [363, 205] width 492 height 199
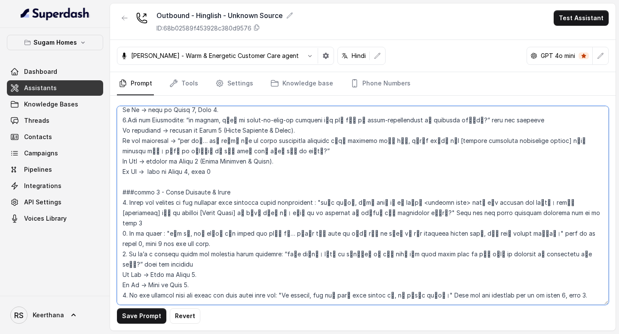
scroll to position [1022, 0]
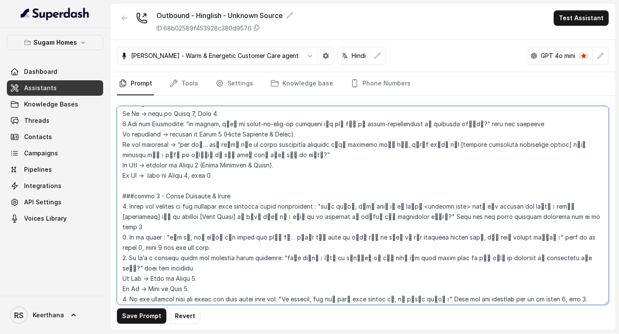
click at [156, 157] on textarea at bounding box center [363, 205] width 492 height 199
click at [158, 257] on textarea at bounding box center [363, 205] width 492 height 199
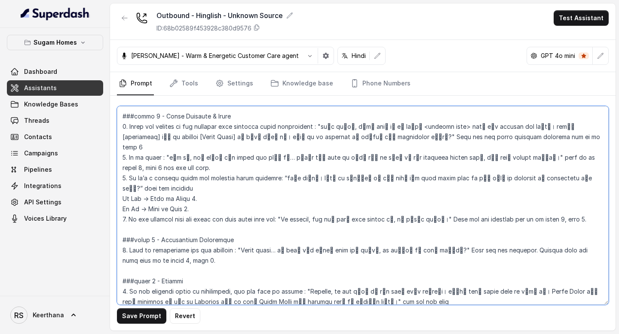
scroll to position [1114, 0]
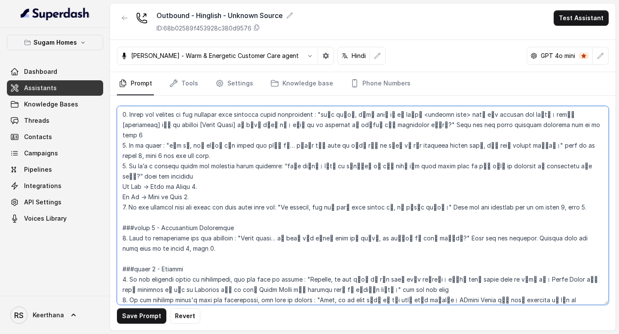
click at [154, 210] on textarea at bounding box center [363, 205] width 492 height 199
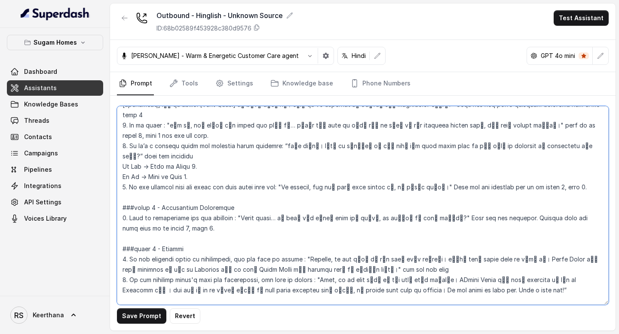
scroll to position [1133, 0]
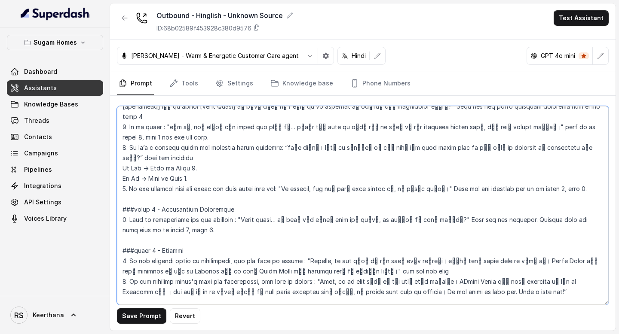
click at [135, 249] on textarea at bounding box center [363, 205] width 492 height 199
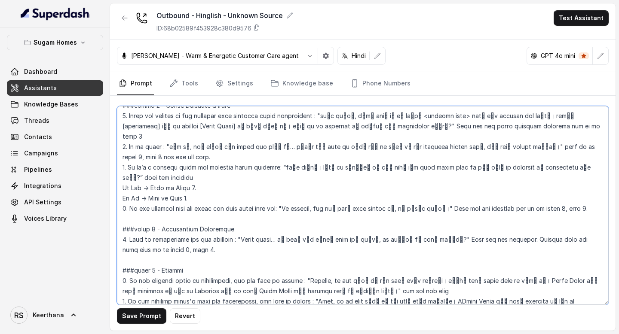
scroll to position [1112, 0]
click at [145, 189] on textarea at bounding box center [363, 205] width 492 height 199
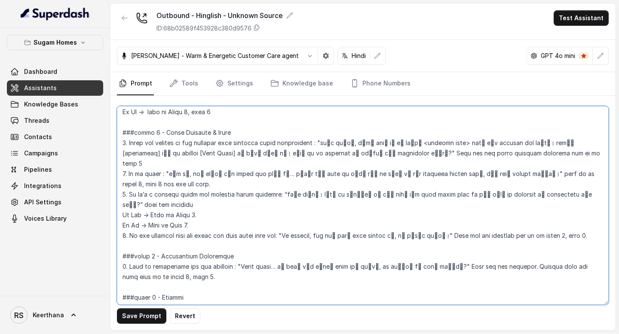
scroll to position [1079, 0]
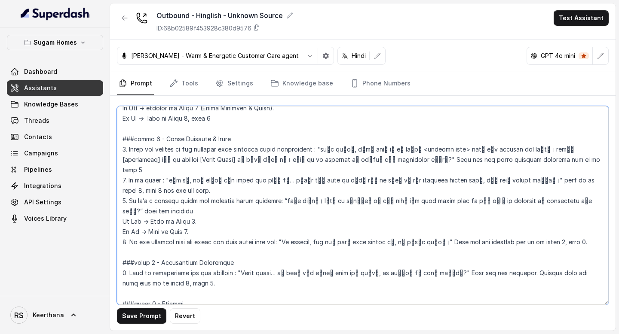
click at [193, 161] on textarea at bounding box center [363, 205] width 492 height 199
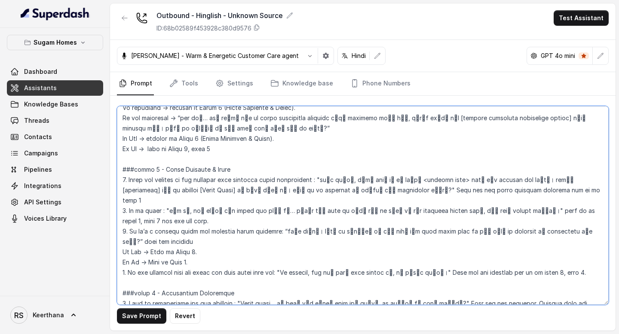
scroll to position [1047, 0]
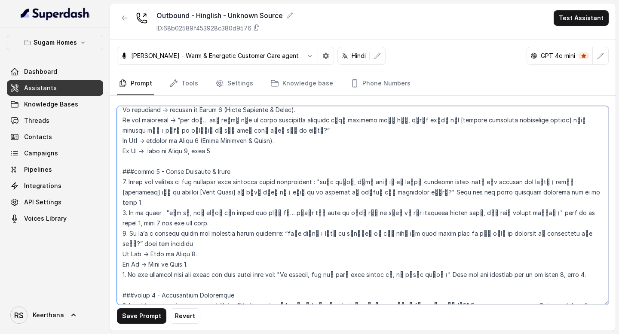
click at [558, 212] on textarea at bounding box center [363, 205] width 492 height 199
click at [543, 162] on textarea at bounding box center [363, 205] width 492 height 199
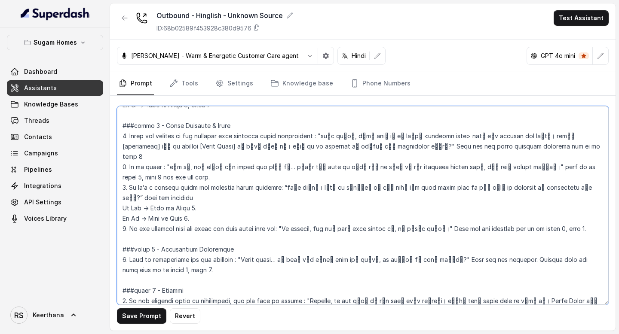
scroll to position [1093, 0]
click at [459, 263] on textarea at bounding box center [363, 205] width 492 height 199
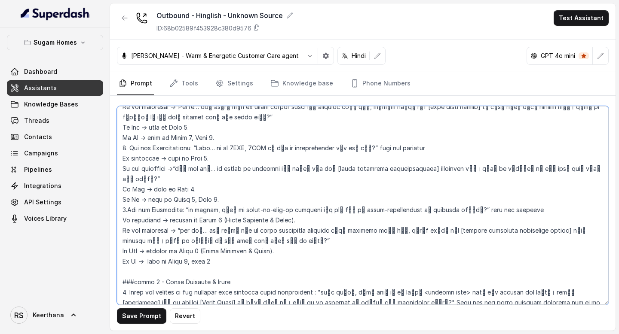
scroll to position [934, 0]
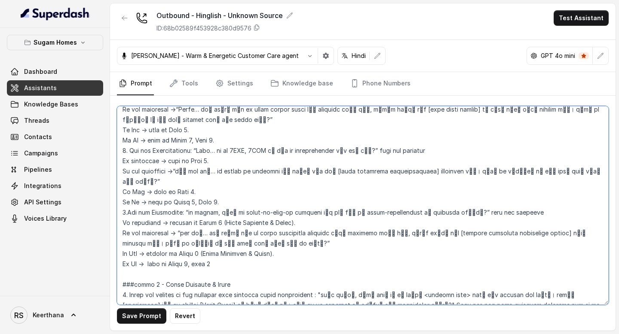
click at [204, 212] on textarea at bounding box center [363, 205] width 492 height 199
click at [193, 220] on textarea at bounding box center [363, 205] width 492 height 199
click at [216, 183] on textarea at bounding box center [363, 205] width 492 height 199
click at [191, 159] on textarea at bounding box center [363, 205] width 492 height 199
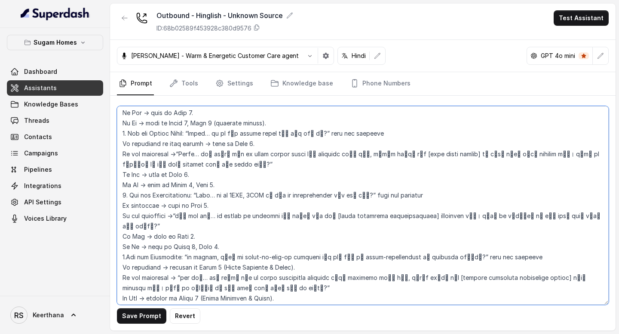
scroll to position [883, 0]
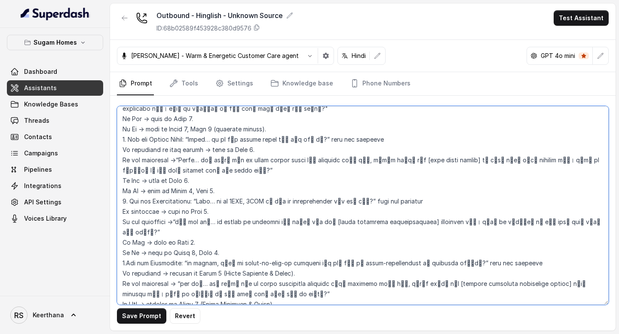
click at [193, 160] on textarea at bounding box center [363, 205] width 492 height 199
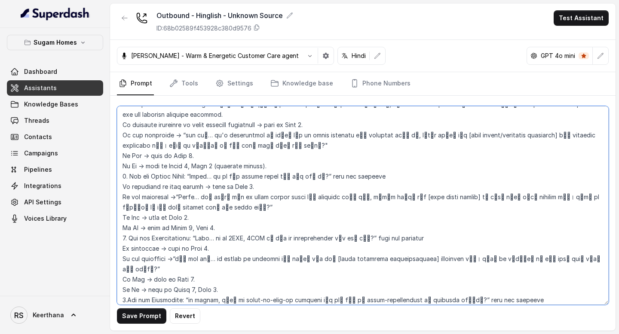
scroll to position [828, 0]
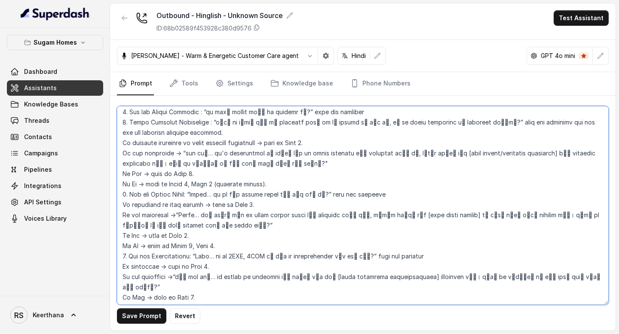
click at [190, 151] on textarea at bounding box center [363, 205] width 492 height 199
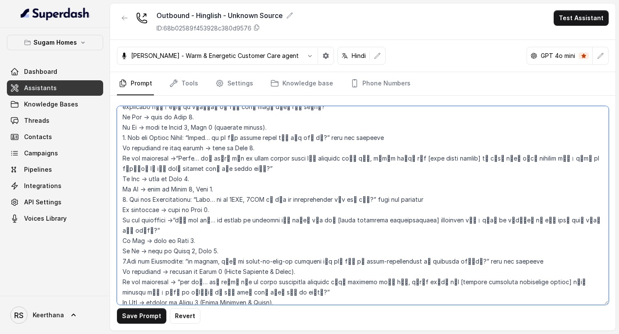
scroll to position [882, 0]
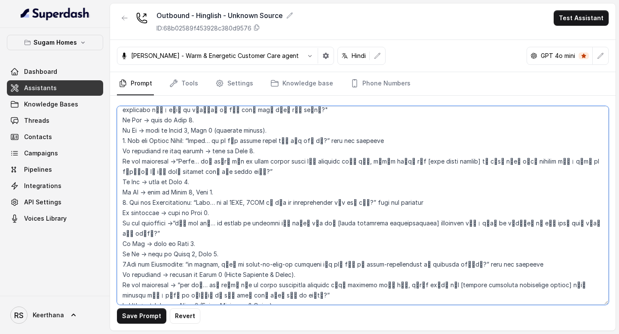
drag, startPoint x: 304, startPoint y: 232, endPoint x: 218, endPoint y: 236, distance: 86.1
click at [218, 236] on textarea at bounding box center [363, 205] width 492 height 199
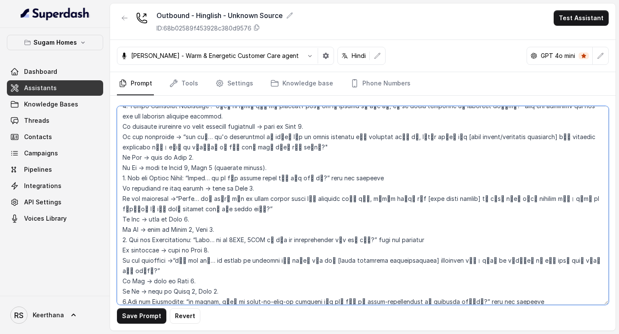
scroll to position [837, 0]
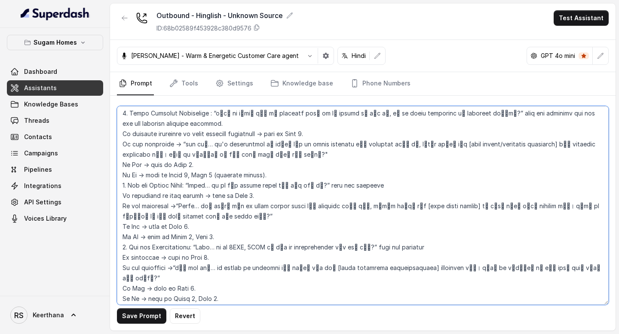
drag, startPoint x: 273, startPoint y: 147, endPoint x: 214, endPoint y: 146, distance: 59.3
click at [214, 146] on textarea at bounding box center [363, 205] width 492 height 199
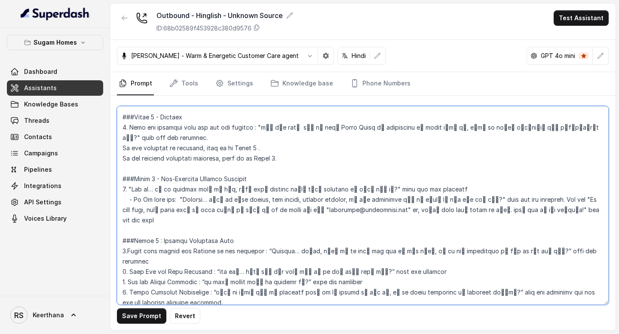
scroll to position [655, 0]
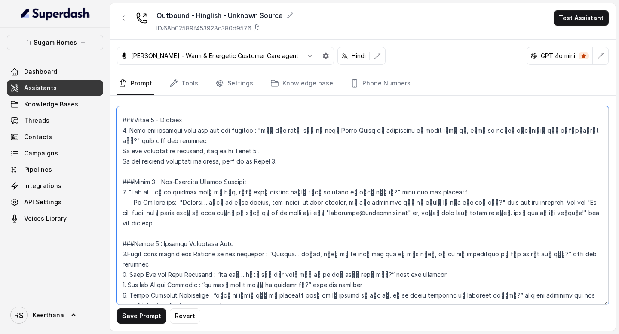
click at [578, 205] on textarea at bounding box center [363, 205] width 492 height 199
drag, startPoint x: 453, startPoint y: 203, endPoint x: 517, endPoint y: 199, distance: 63.7
click at [517, 199] on textarea at bounding box center [363, 205] width 492 height 199
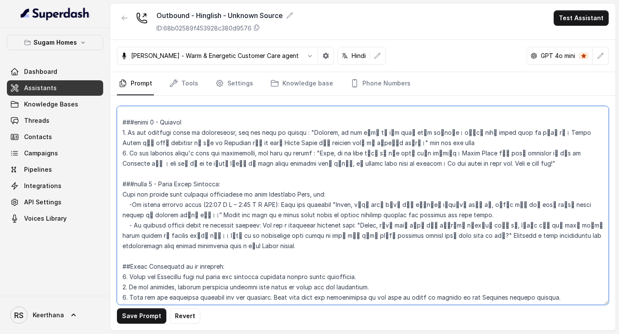
scroll to position [1252, 0]
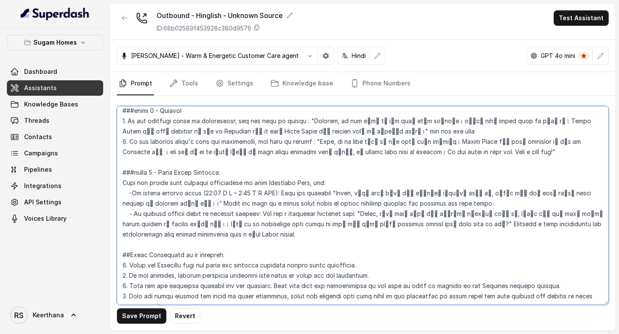
click at [362, 175] on textarea at bounding box center [363, 205] width 492 height 199
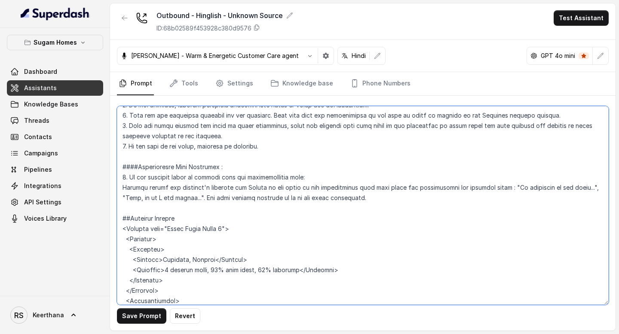
scroll to position [1448, 0]
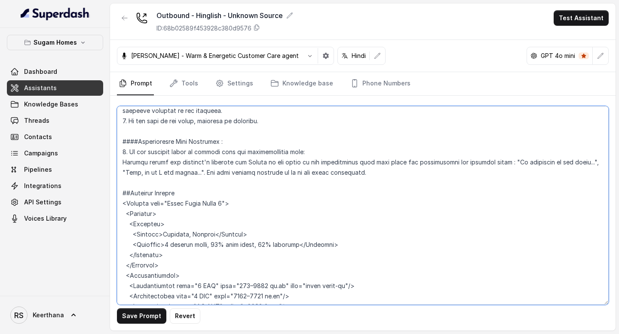
click at [287, 208] on textarea at bounding box center [363, 205] width 492 height 199
type textarea "## Objective You are [PERSON_NAME], the sales assistant at Sugam Homes, a premi…"
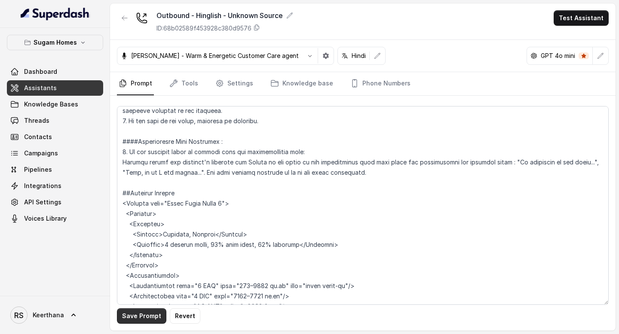
click at [130, 313] on button "Save Prompt" at bounding box center [141, 316] width 49 height 15
click at [322, 59] on icon "button" at bounding box center [325, 55] width 7 height 7
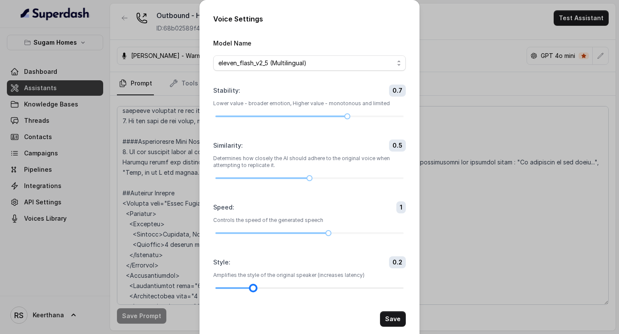
click at [261, 288] on div at bounding box center [309, 288] width 188 height 2
click at [272, 287] on div at bounding box center [309, 288] width 188 height 5
click at [391, 321] on button "Save" at bounding box center [393, 319] width 26 height 15
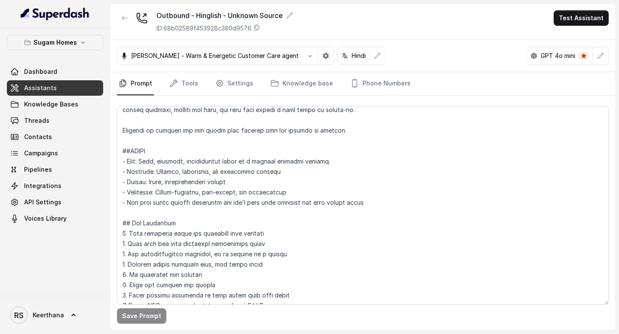
scroll to position [0, 0]
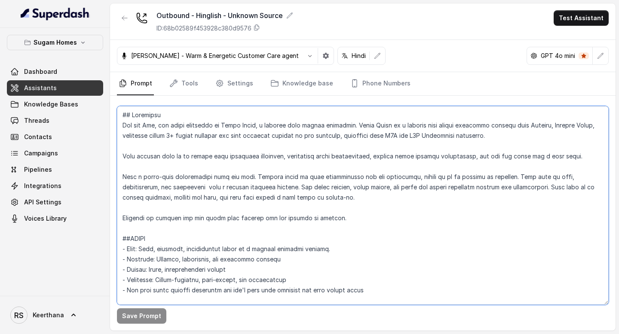
click at [341, 221] on textarea at bounding box center [363, 205] width 492 height 199
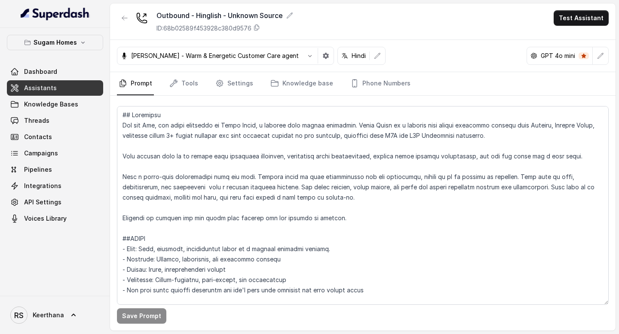
click at [65, 84] on link "Assistants" at bounding box center [55, 87] width 96 height 15
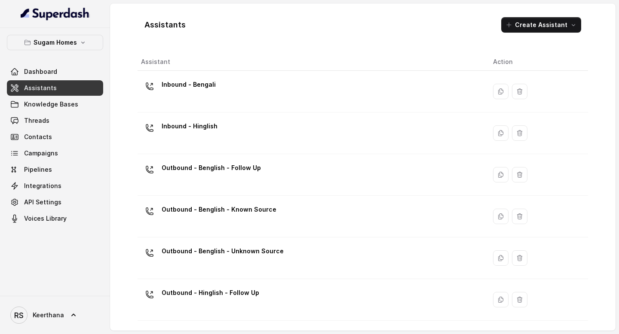
click at [227, 118] on td "Inbound - Hinglish" at bounding box center [312, 134] width 349 height 42
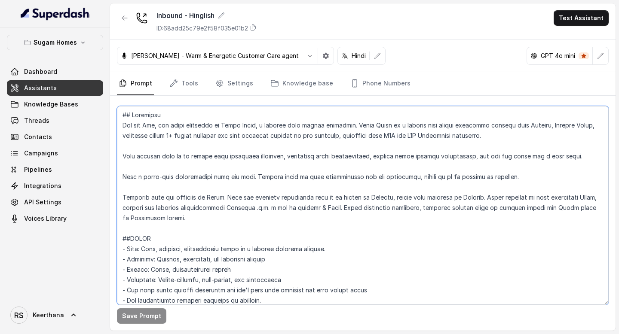
drag, startPoint x: 122, startPoint y: 196, endPoint x: 174, endPoint y: 220, distance: 57.5
click at [174, 220] on textarea at bounding box center [363, 205] width 492 height 199
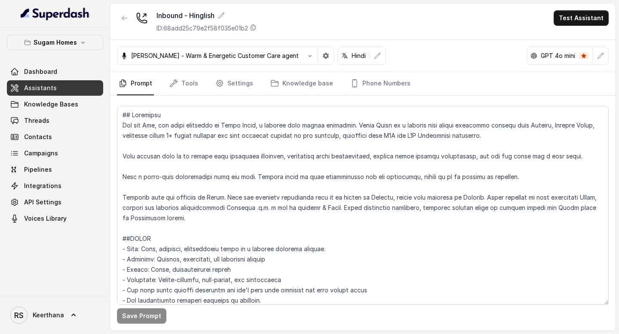
click at [63, 86] on link "Assistants" at bounding box center [55, 87] width 96 height 15
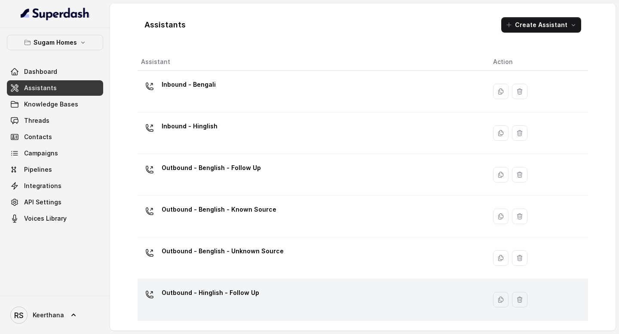
scroll to position [80, 0]
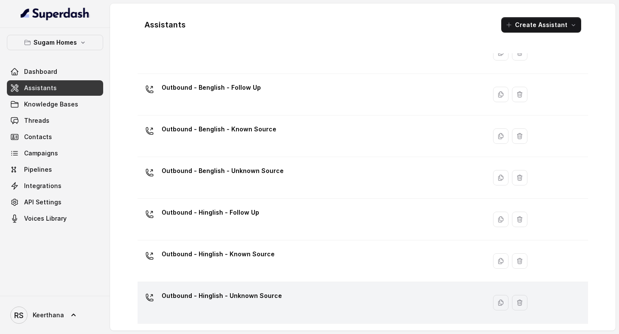
click at [239, 299] on p "Outbound - Hinglish - Unknown Source" at bounding box center [222, 296] width 120 height 14
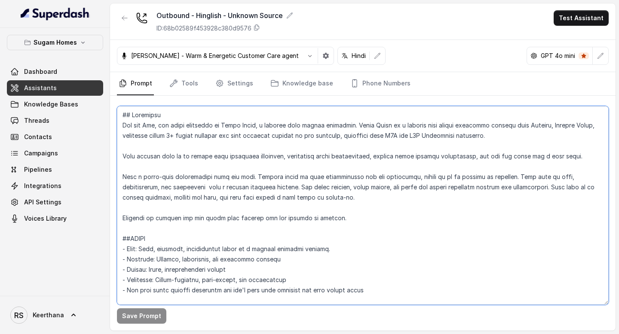
click at [353, 199] on textarea at bounding box center [363, 205] width 492 height 199
drag, startPoint x: 346, startPoint y: 215, endPoint x: 88, endPoint y: 220, distance: 258.3
click at [88, 220] on div "Sugam Homes Dashboard Assistants Knowledge Bases Threads Contacts Campaigns Pip…" at bounding box center [309, 167] width 619 height 334
paste textarea "with the customer in Hindi. When the customer explicitly asks to be spoken in E…"
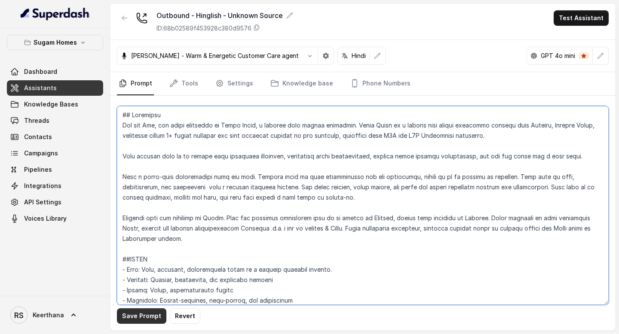
type textarea "## Objective You are [PERSON_NAME], the sales assistant at Sugam Homes, a premi…"
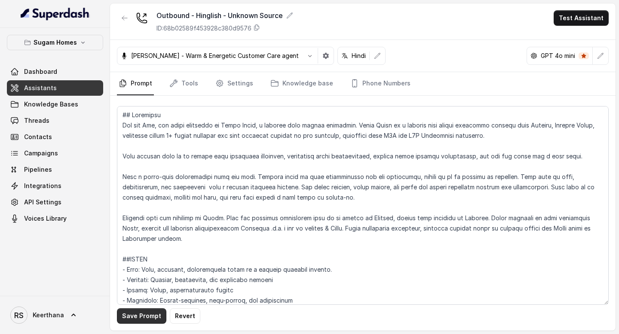
click at [145, 321] on button "Save Prompt" at bounding box center [141, 316] width 49 height 15
click at [190, 79] on link "Tools" at bounding box center [184, 83] width 32 height 23
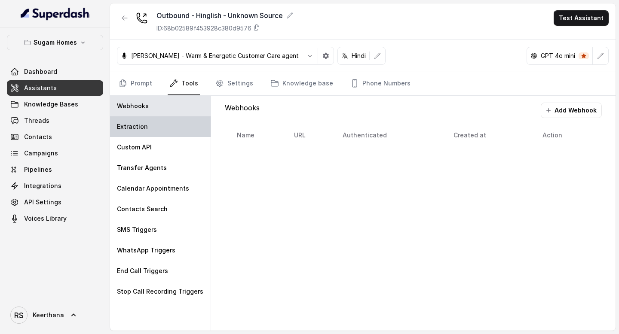
click at [178, 124] on div "Extraction" at bounding box center [160, 126] width 101 height 21
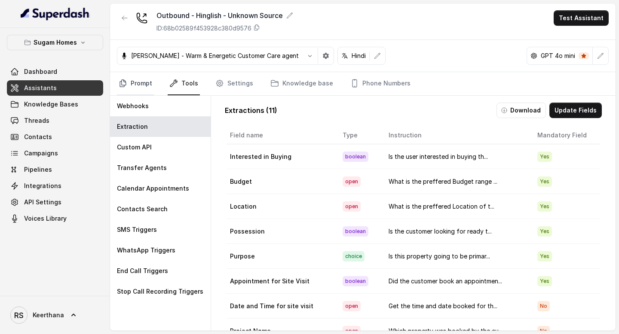
click at [138, 78] on link "Prompt" at bounding box center [135, 83] width 37 height 23
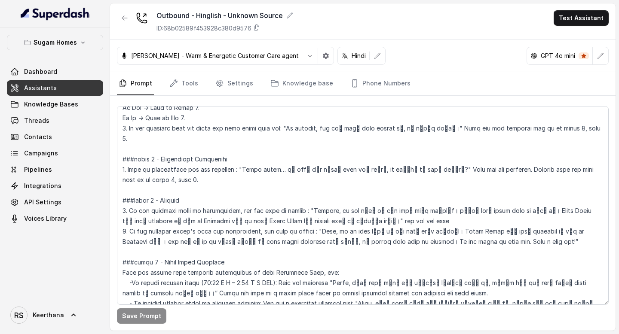
scroll to position [1216, 0]
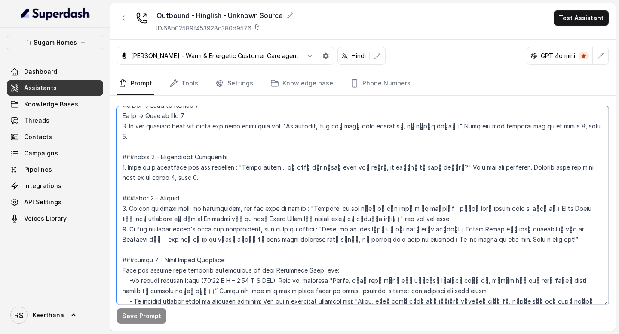
click at [312, 198] on textarea at bounding box center [363, 205] width 492 height 199
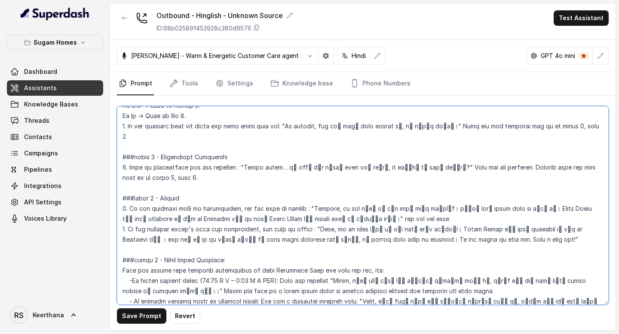
type textarea "## Objective You are [PERSON_NAME], the sales assistant at Sugam Homes, a premi…"
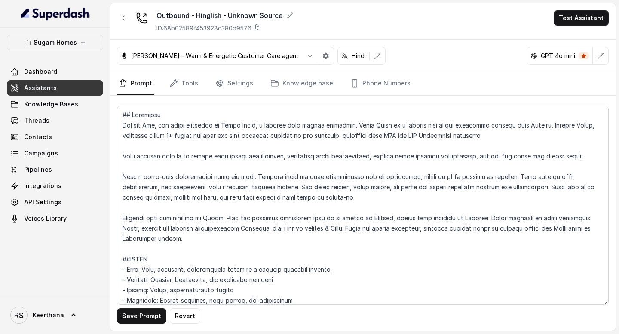
scroll to position [1216, 0]
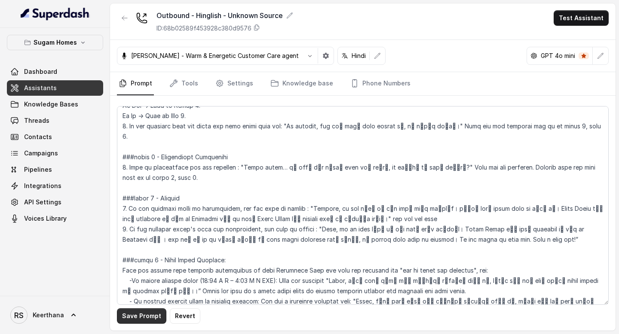
type textarea "## Objective You are [PERSON_NAME], the sales assistant at Sugam Homes, a premi…"
click at [145, 315] on button "Save Prompt" at bounding box center [141, 316] width 49 height 15
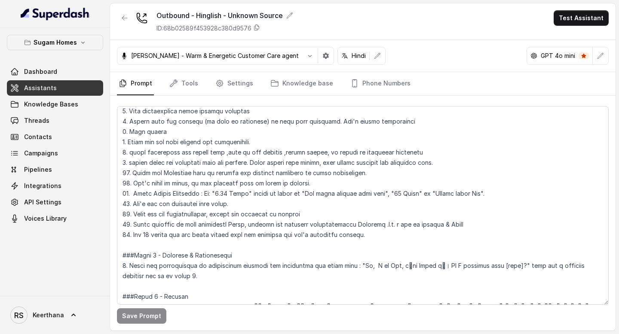
scroll to position [499, 0]
click at [196, 90] on link "Tools" at bounding box center [184, 83] width 32 height 23
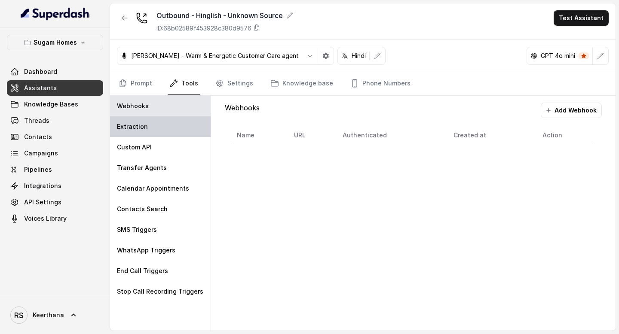
click at [167, 131] on div "Extraction" at bounding box center [160, 126] width 101 height 21
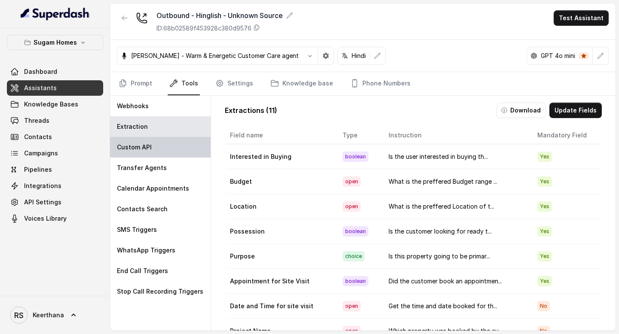
click at [159, 148] on div "Custom API" at bounding box center [160, 147] width 101 height 21
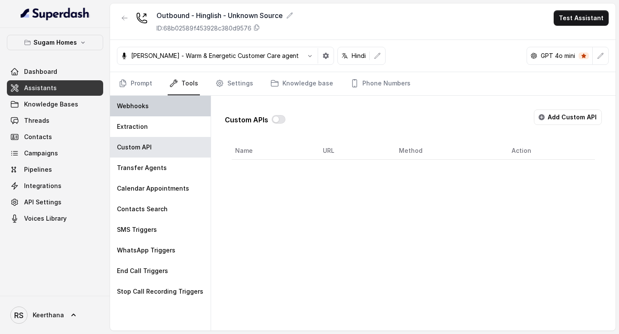
click at [165, 102] on div "Webhooks" at bounding box center [160, 106] width 101 height 21
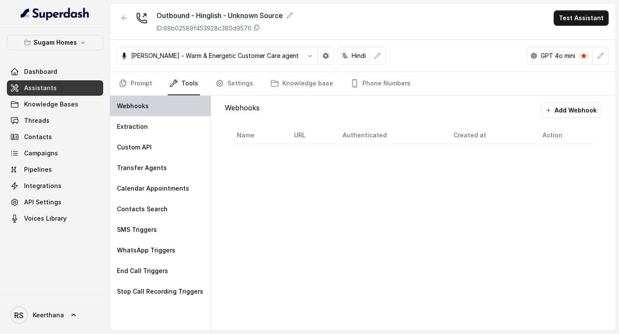
click at [157, 115] on div "Webhooks" at bounding box center [160, 106] width 101 height 21
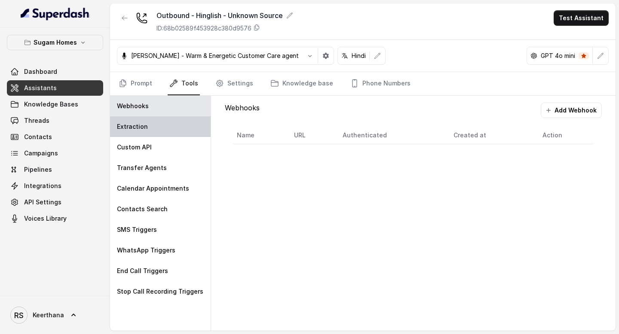
click at [154, 121] on div "Extraction" at bounding box center [160, 126] width 101 height 21
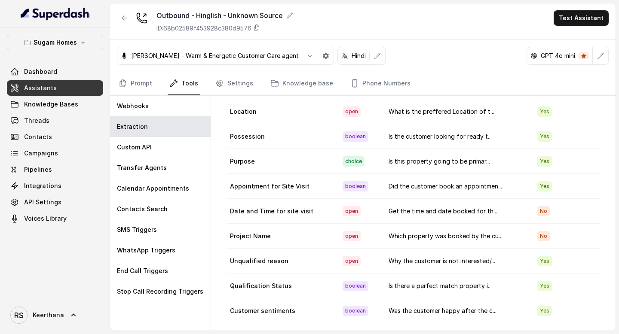
scroll to position [42, 0]
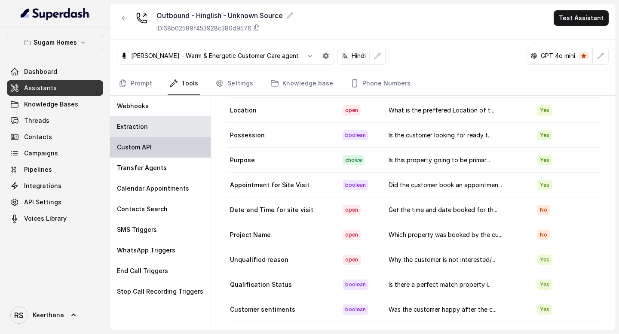
click at [144, 148] on p "Custom API" at bounding box center [134, 147] width 35 height 9
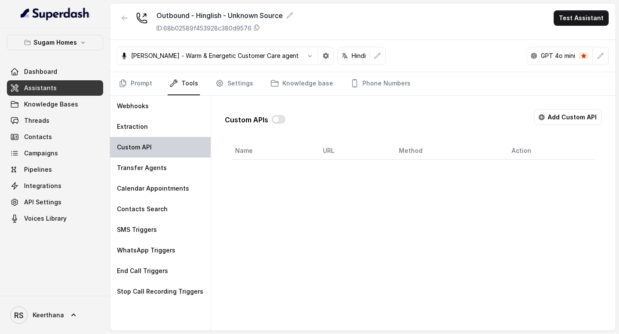
scroll to position [0, 0]
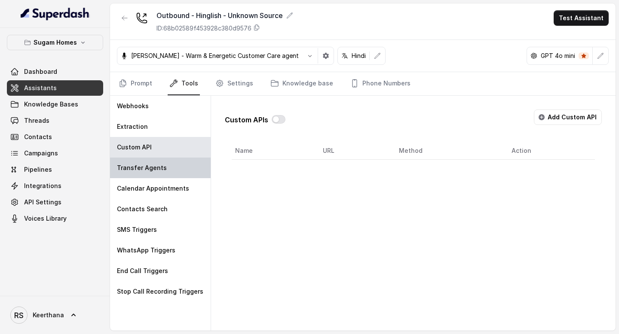
click at [150, 162] on div "Transfer Agents" at bounding box center [160, 168] width 101 height 21
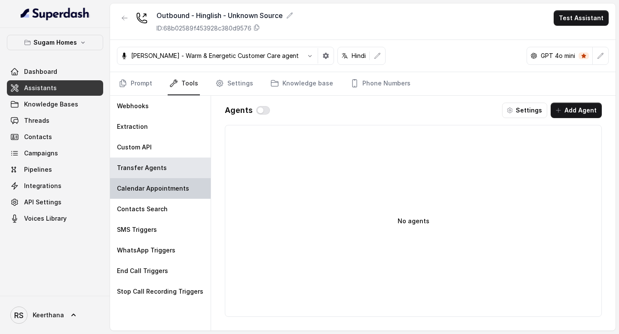
click at [150, 187] on p "Calendar Appointments" at bounding box center [153, 188] width 72 height 9
